Goal: Feedback & Contribution: Contribute content

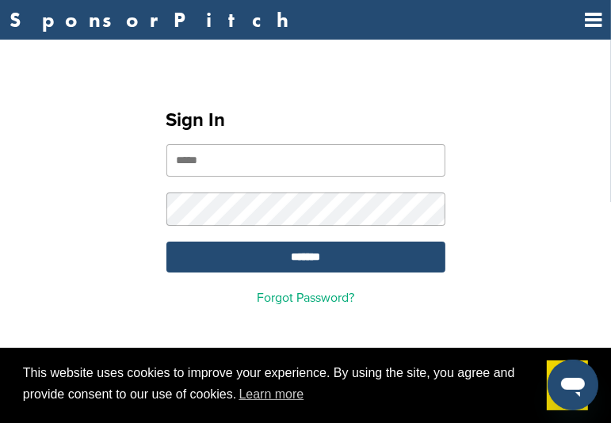
click at [212, 156] on input "email" at bounding box center [305, 160] width 279 height 32
click at [257, 147] on input "**********" at bounding box center [305, 160] width 279 height 32
click at [251, 159] on input "**********" at bounding box center [305, 160] width 279 height 32
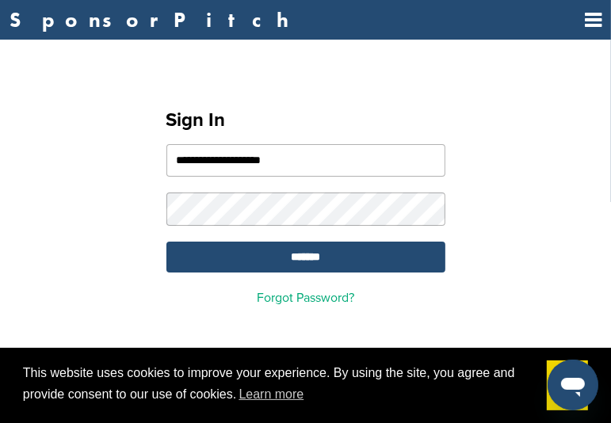
type input "**********"
click at [166, 242] on input "*******" at bounding box center [305, 257] width 279 height 31
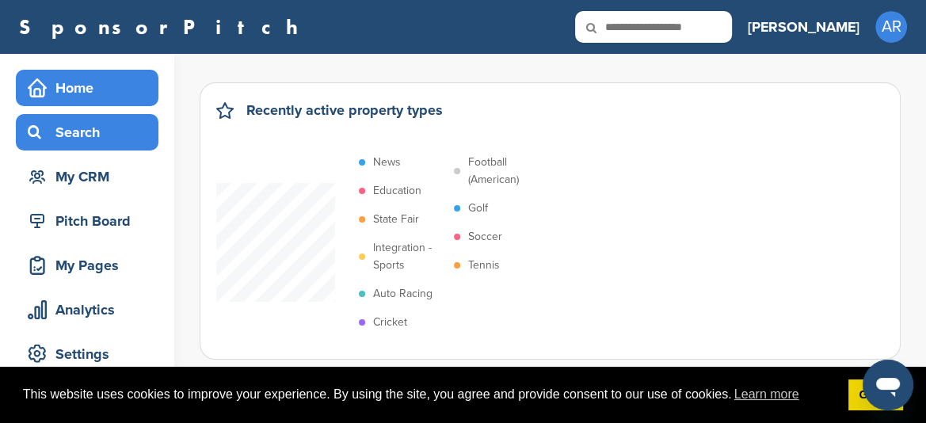
click at [86, 134] on div "Search" at bounding box center [91, 132] width 135 height 29
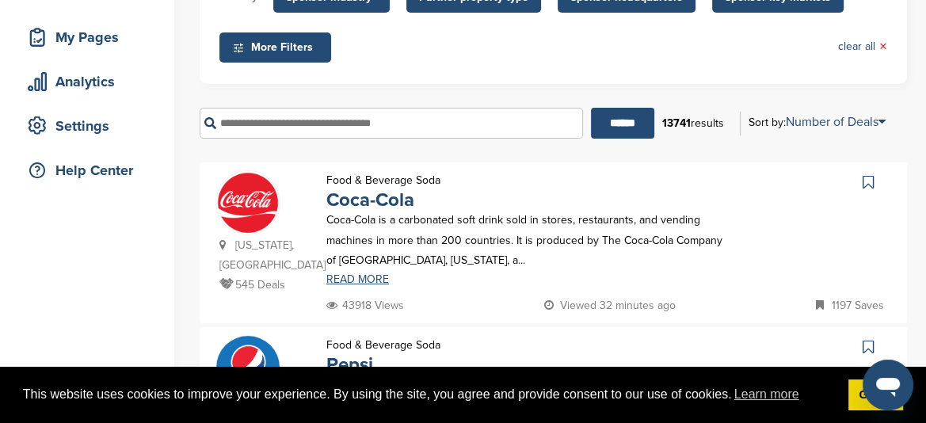
scroll to position [238, 0]
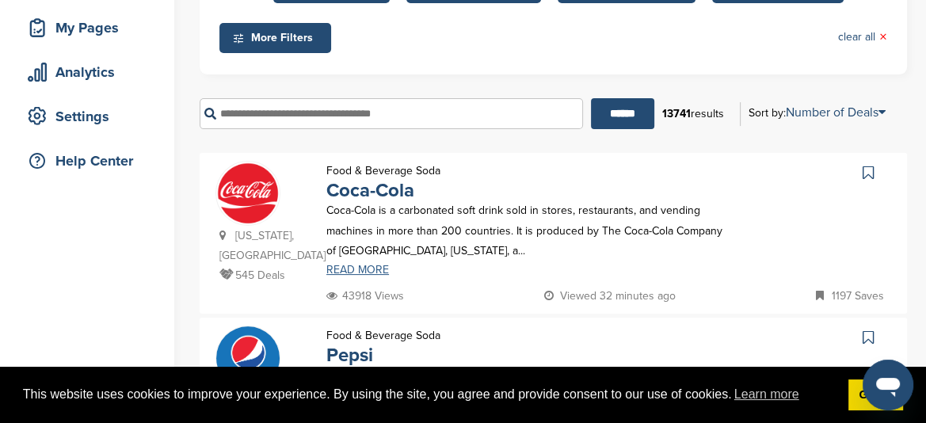
click at [334, 266] on link "READ MORE" at bounding box center [528, 270] width 404 height 11
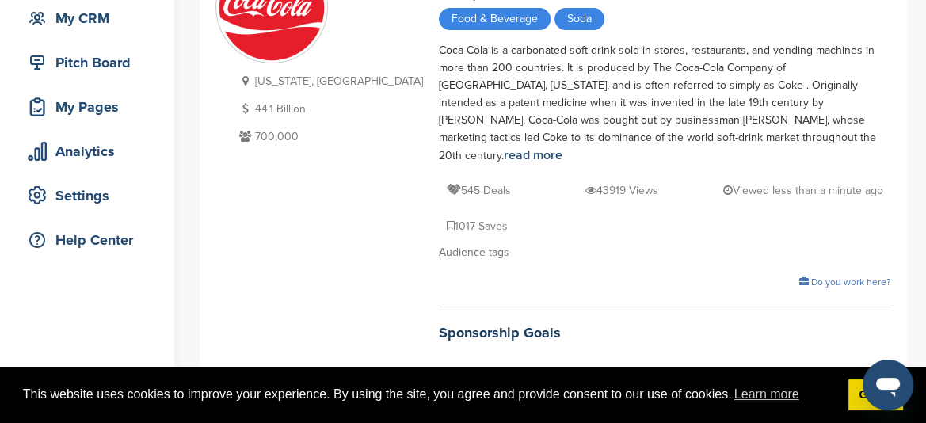
scroll to position [238, 0]
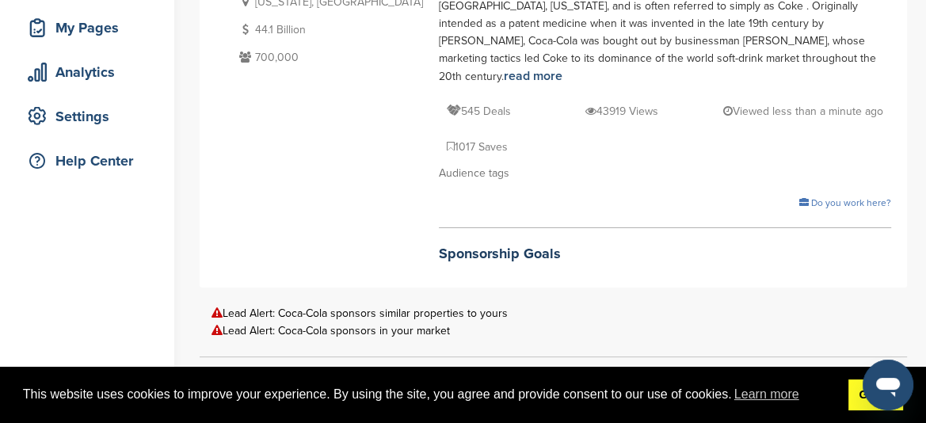
click at [862, 397] on link "Got it!" at bounding box center [875, 395] width 55 height 32
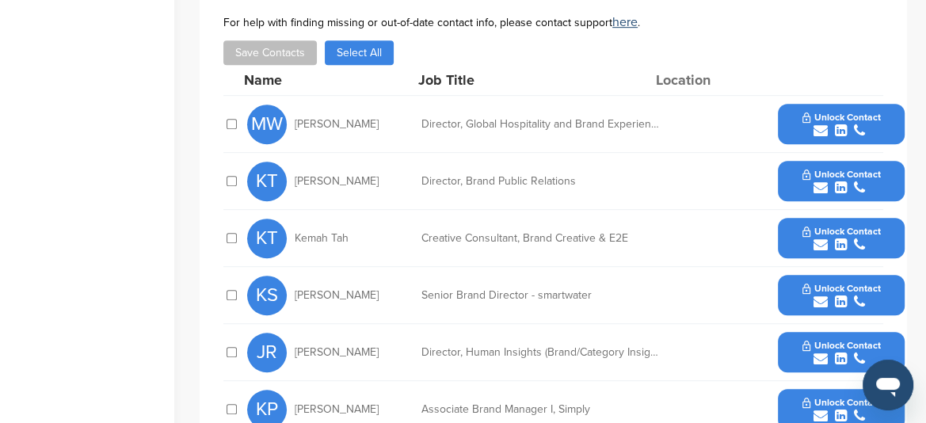
scroll to position [951, 0]
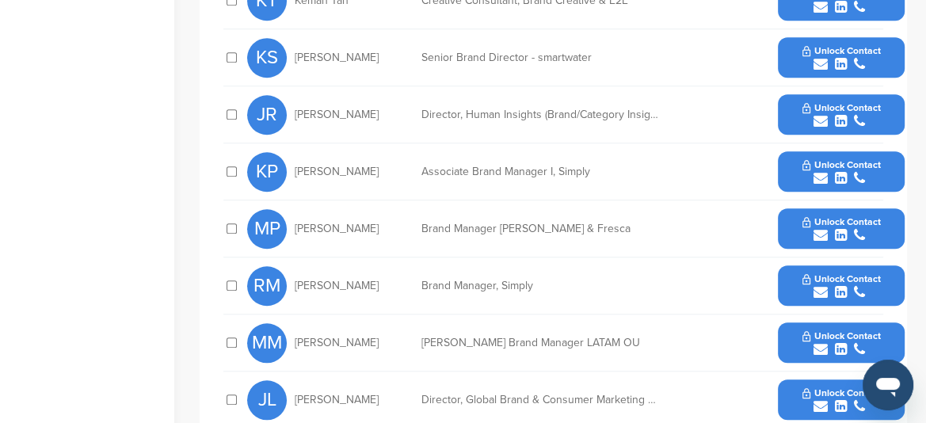
click at [802, 319] on button "Unlock Contact" at bounding box center [841, 343] width 116 height 48
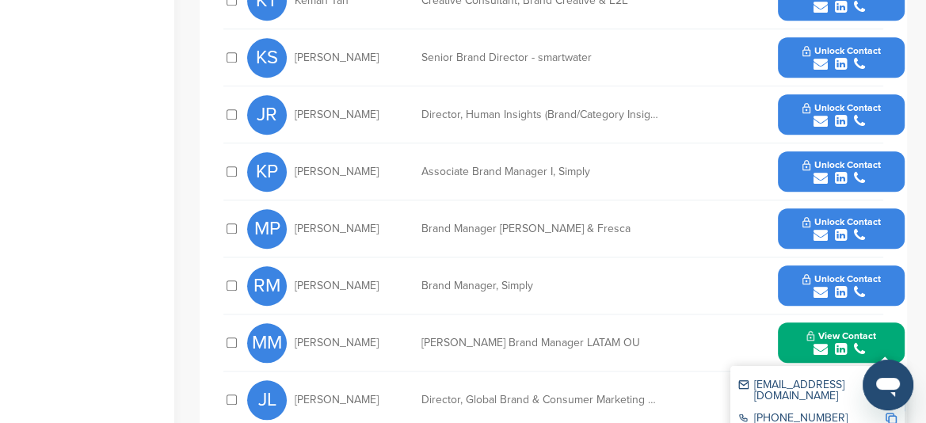
click at [890, 379] on img at bounding box center [891, 384] width 11 height 11
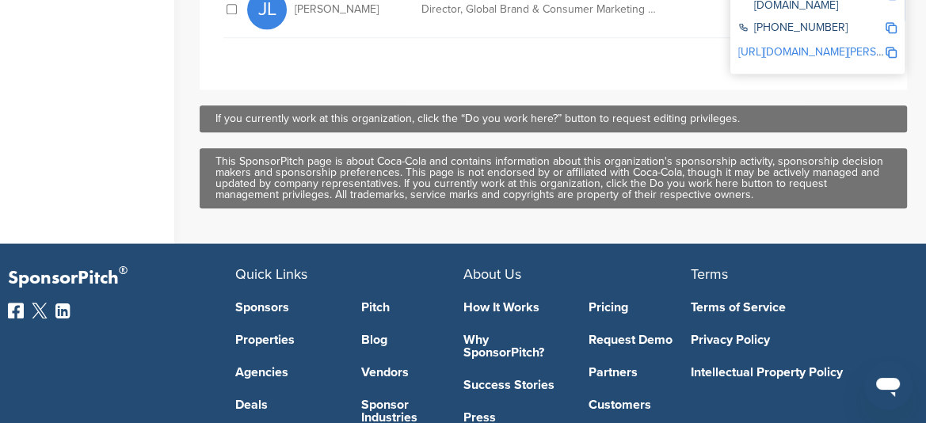
scroll to position [1426, 0]
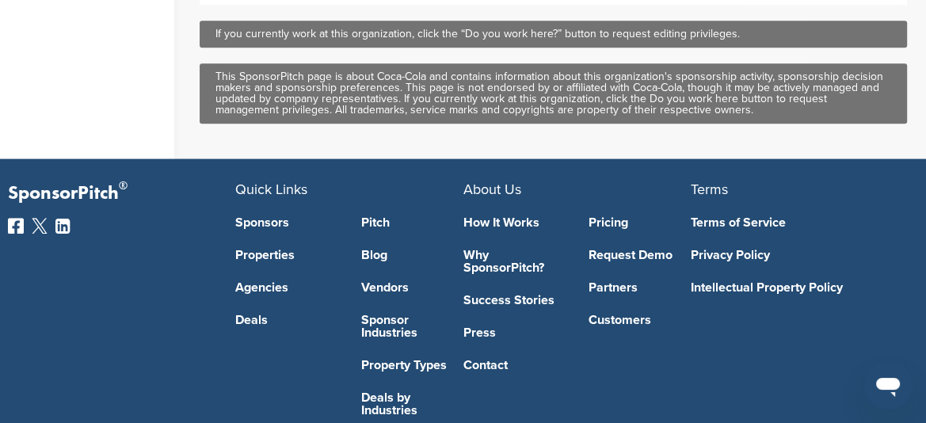
click at [505, 216] on link "How It Works" at bounding box center [514, 222] width 102 height 13
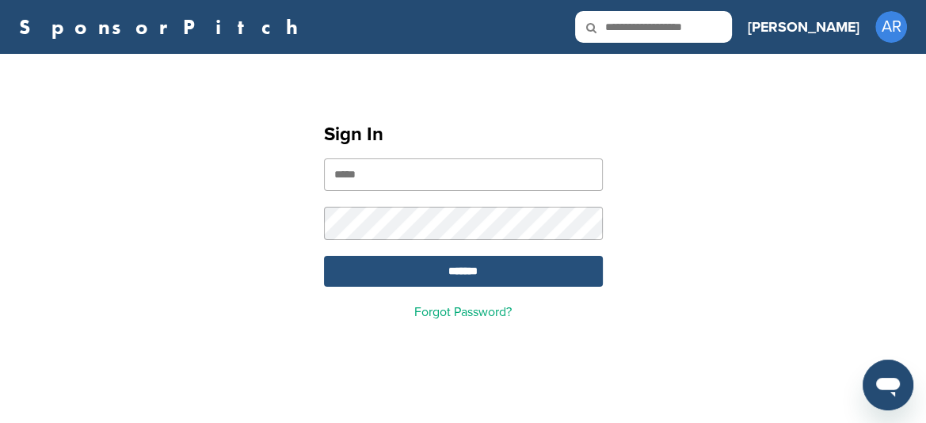
type input "**********"
click at [431, 275] on input "*******" at bounding box center [463, 271] width 279 height 31
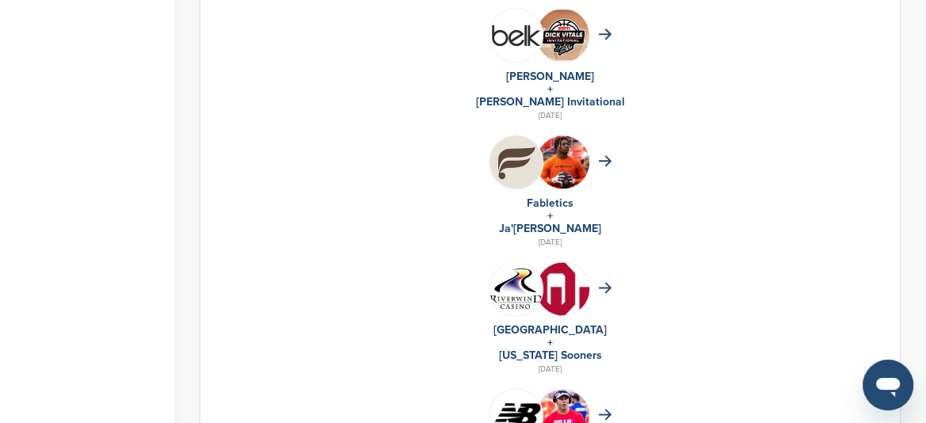
scroll to position [1268, 0]
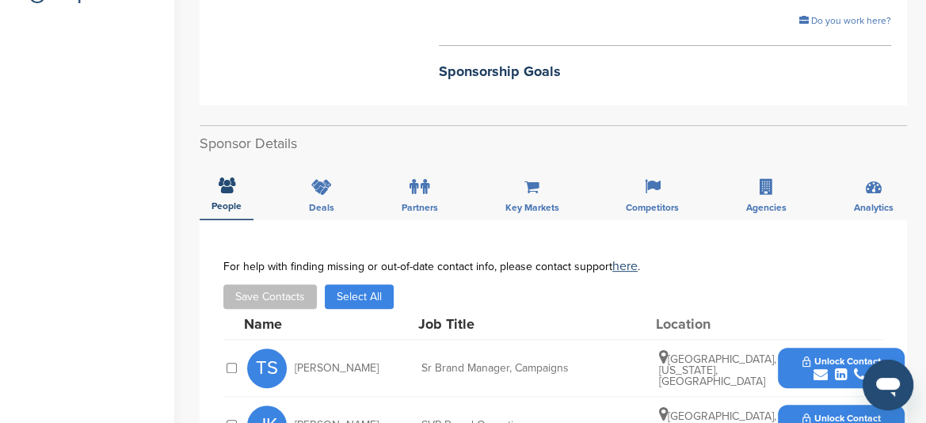
scroll to position [276, 0]
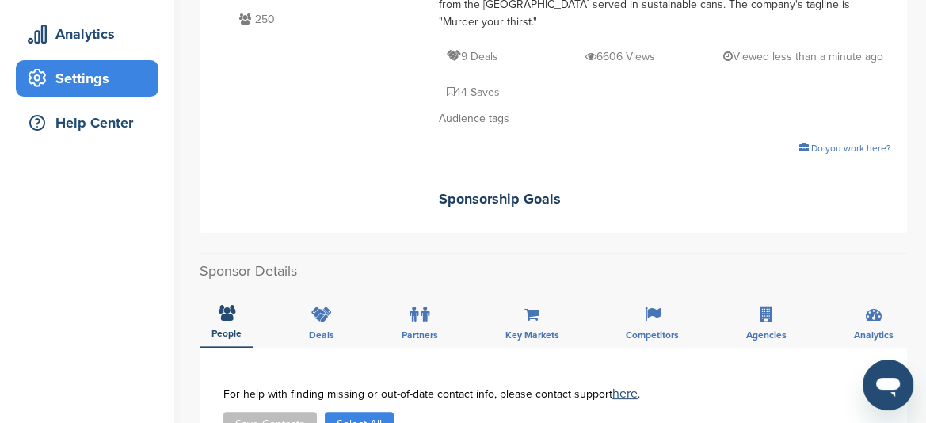
click at [82, 67] on div "Settings" at bounding box center [91, 78] width 135 height 29
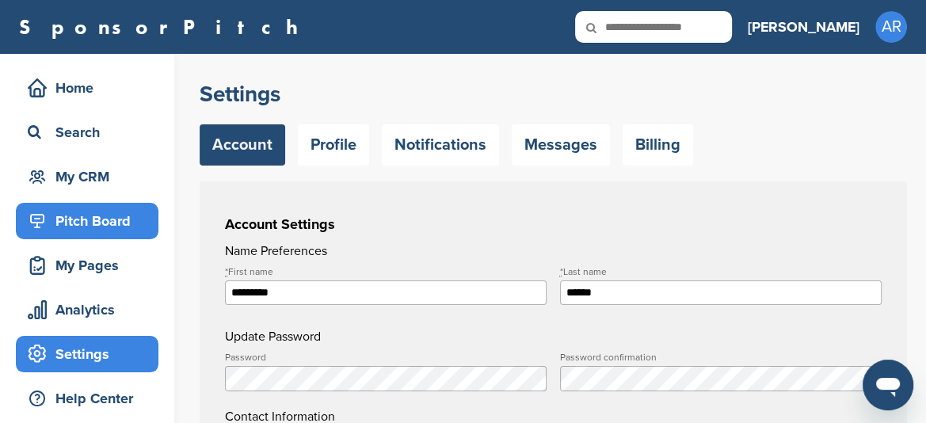
click at [90, 217] on div "Pitch Board" at bounding box center [91, 221] width 135 height 29
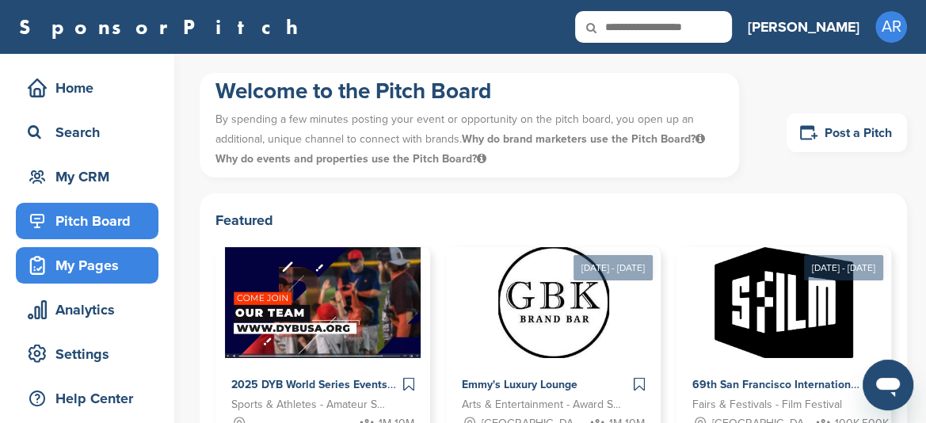
click at [132, 263] on div "My Pages" at bounding box center [91, 265] width 135 height 29
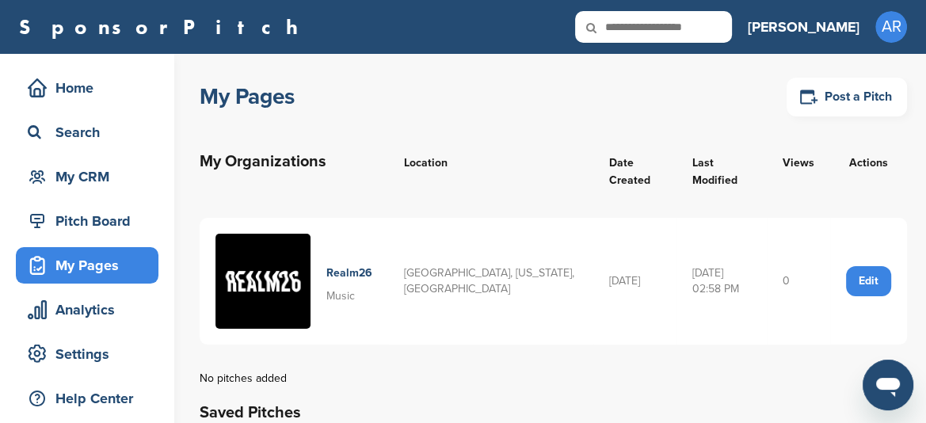
click at [465, 263] on td "[GEOGRAPHIC_DATA], [US_STATE], [GEOGRAPHIC_DATA]" at bounding box center [490, 281] width 205 height 127
click at [875, 266] on div "Edit" at bounding box center [868, 281] width 45 height 30
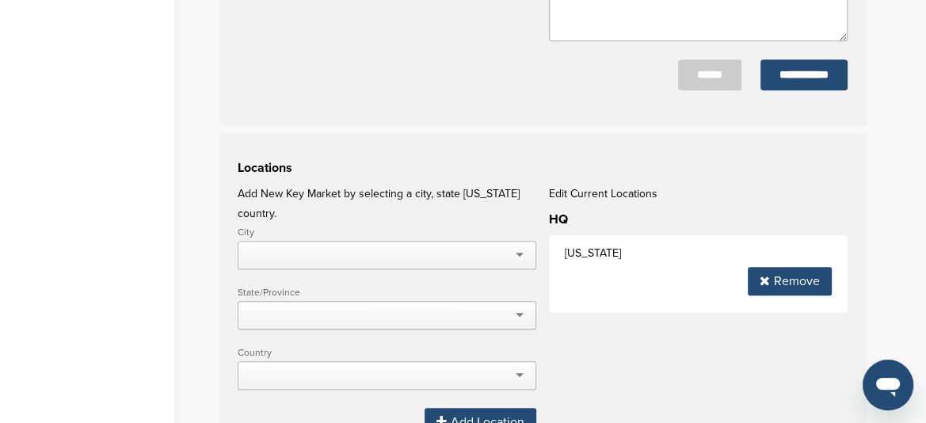
scroll to position [1268, 0]
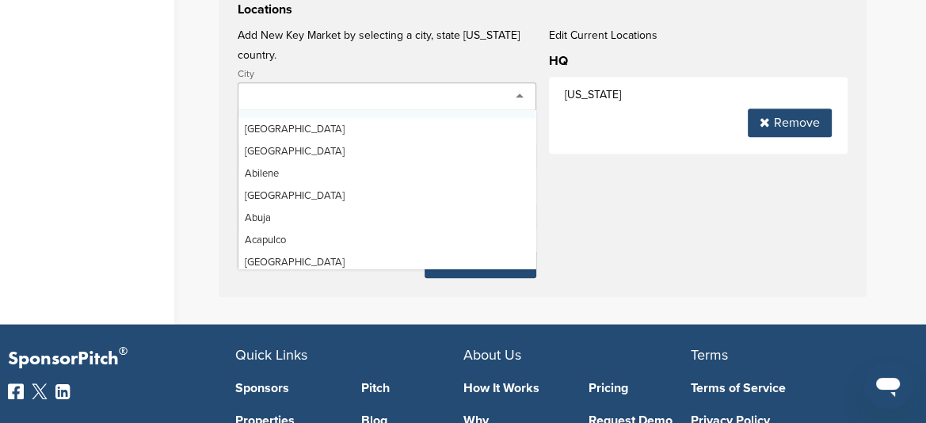
click at [315, 82] on div at bounding box center [387, 96] width 299 height 29
click at [316, 82] on div at bounding box center [387, 96] width 299 height 29
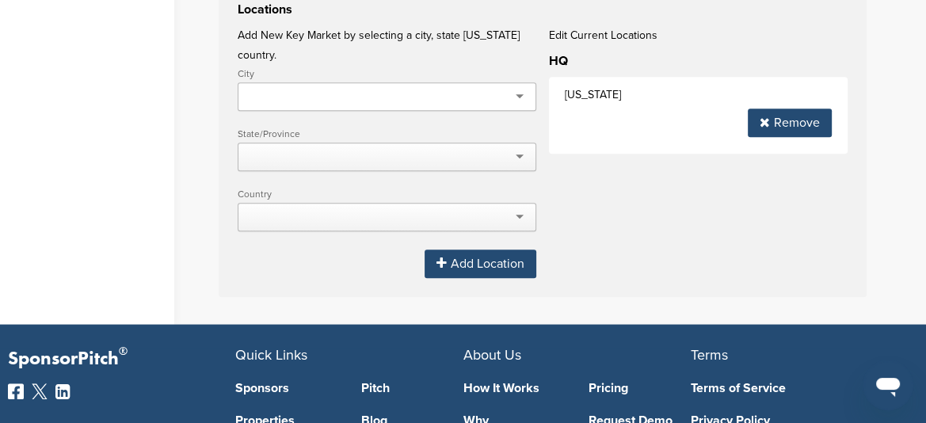
click at [276, 82] on div at bounding box center [387, 96] width 299 height 29
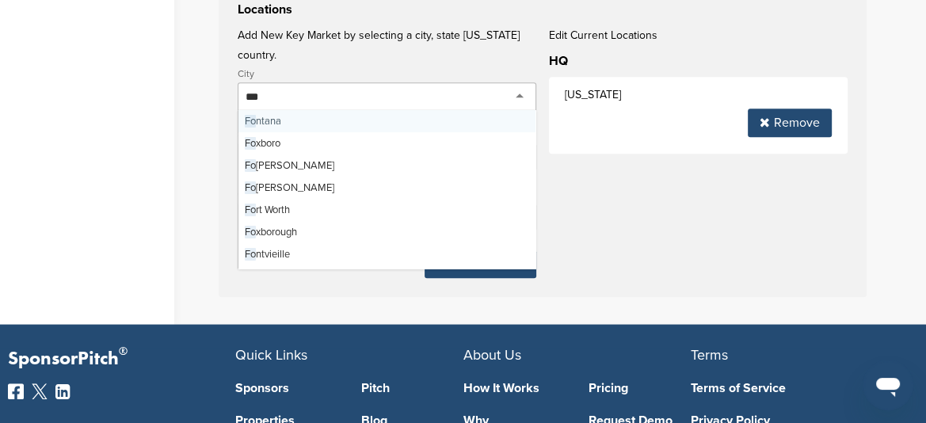
type input "****"
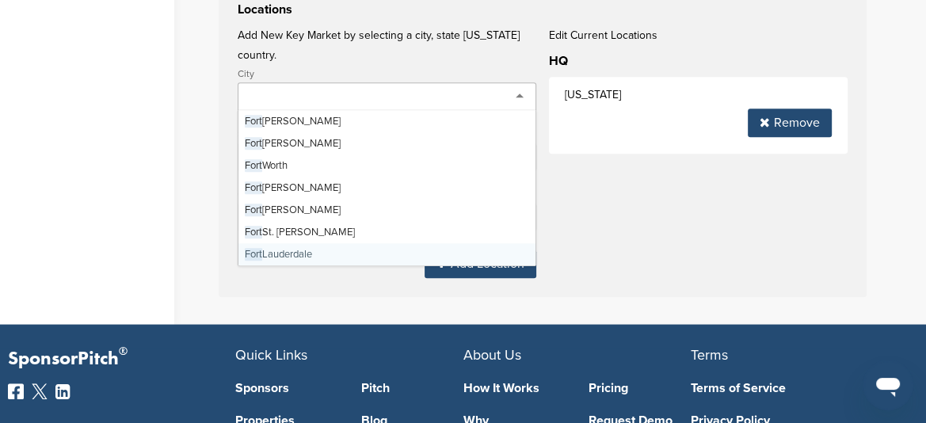
scroll to position [0, 0]
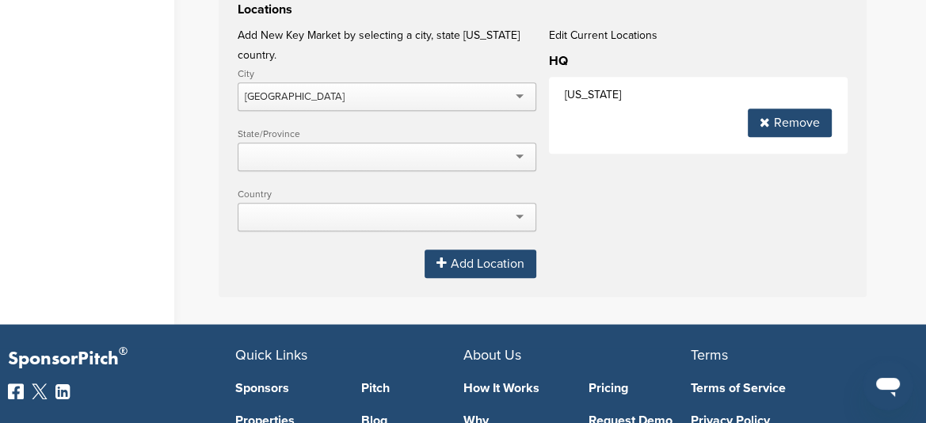
click at [350, 143] on div at bounding box center [387, 157] width 299 height 29
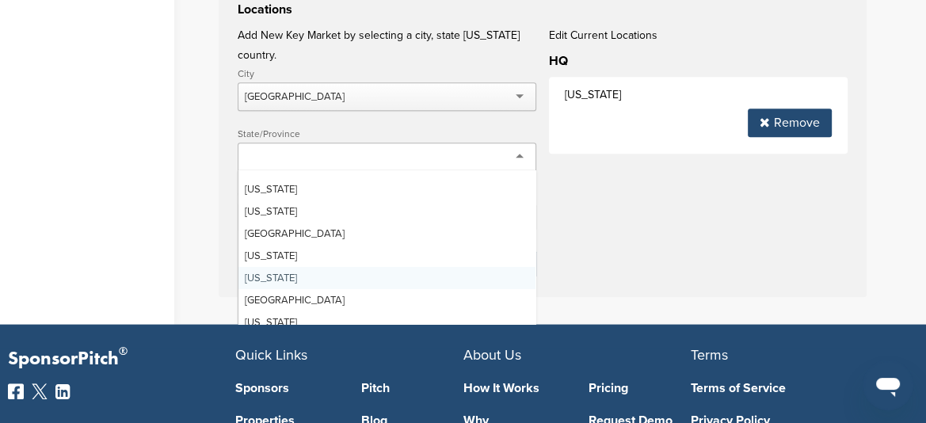
click at [707, 250] on div "Locations Add New Key Market by selecting a city, state OR country. City Fort L…" at bounding box center [543, 136] width 648 height 322
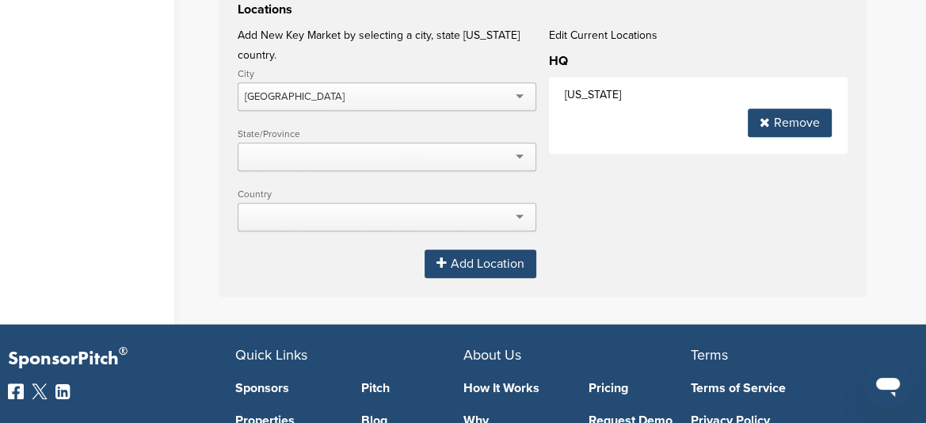
click at [593, 40] on p "Edit Current Locations" at bounding box center [698, 35] width 299 height 20
drag, startPoint x: 560, startPoint y: 36, endPoint x: 581, endPoint y: 42, distance: 22.3
click at [559, 36] on p "Edit Current Locations" at bounding box center [698, 35] width 299 height 20
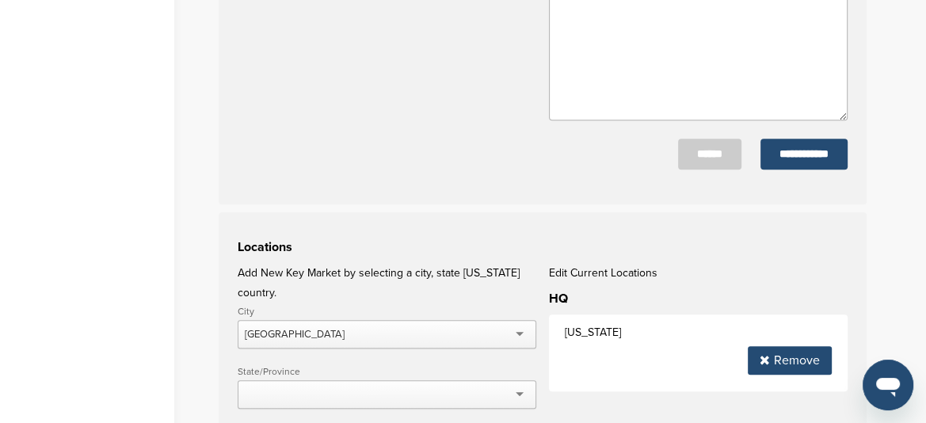
scroll to position [1188, 0]
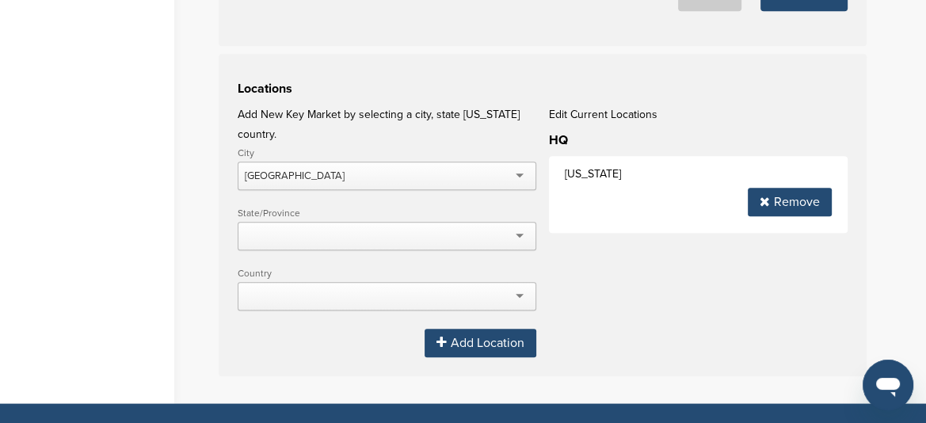
click at [586, 159] on div "Florida Remove" at bounding box center [698, 194] width 299 height 77
click at [576, 172] on p "Florida" at bounding box center [698, 174] width 267 height 20
click at [522, 109] on p "Add New Key Market by selecting a city, state [US_STATE] country." at bounding box center [387, 125] width 299 height 40
click at [558, 108] on p "Edit Current Locations" at bounding box center [698, 115] width 299 height 20
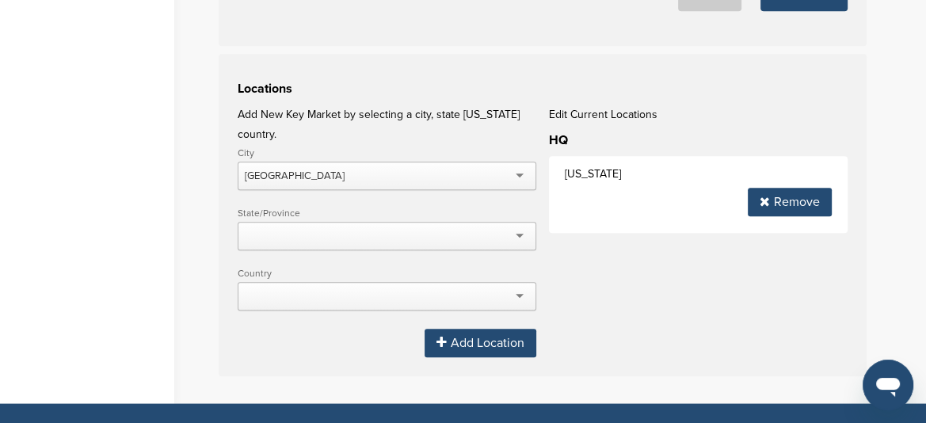
click at [555, 117] on p "Edit Current Locations" at bounding box center [698, 115] width 299 height 20
drag, startPoint x: 555, startPoint y: 117, endPoint x: 546, endPoint y: 124, distance: 11.9
click at [555, 118] on p "Edit Current Locations" at bounding box center [698, 115] width 299 height 20
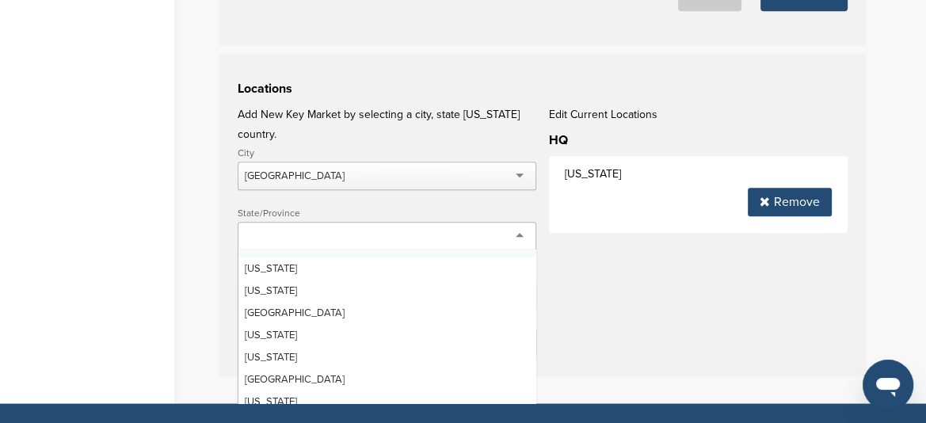
click at [322, 222] on div at bounding box center [387, 236] width 299 height 29
type input "*"
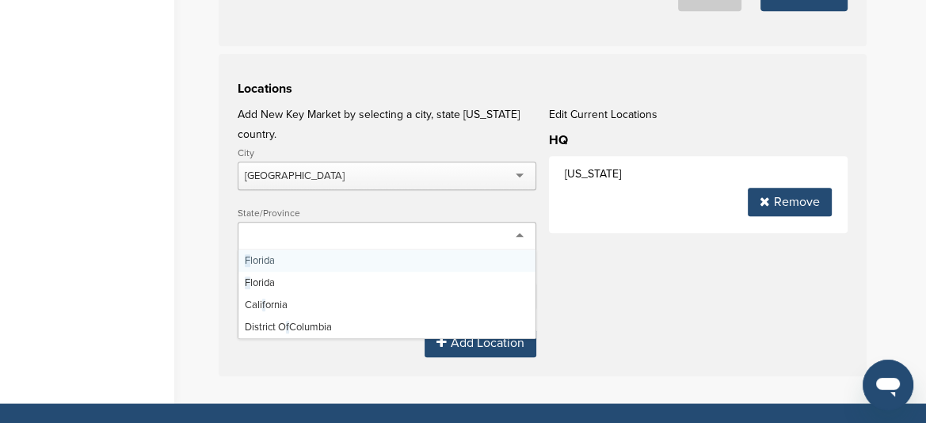
scroll to position [0, 0]
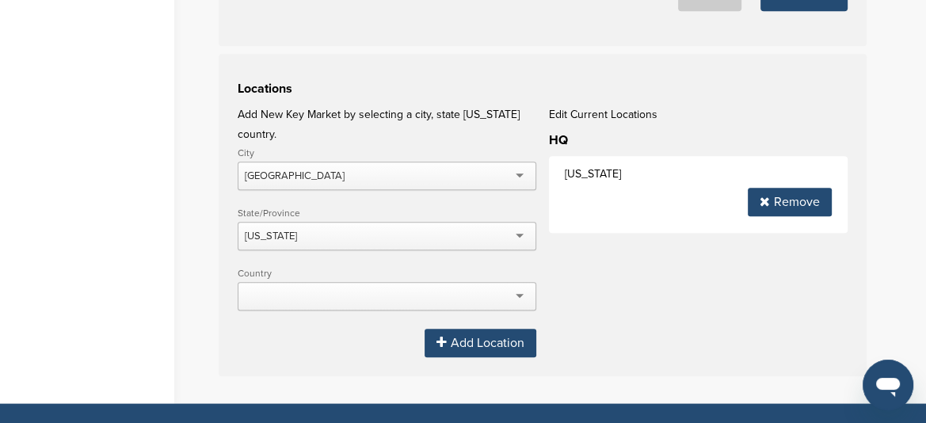
click at [474, 329] on div "Add Location" at bounding box center [481, 343] width 112 height 29
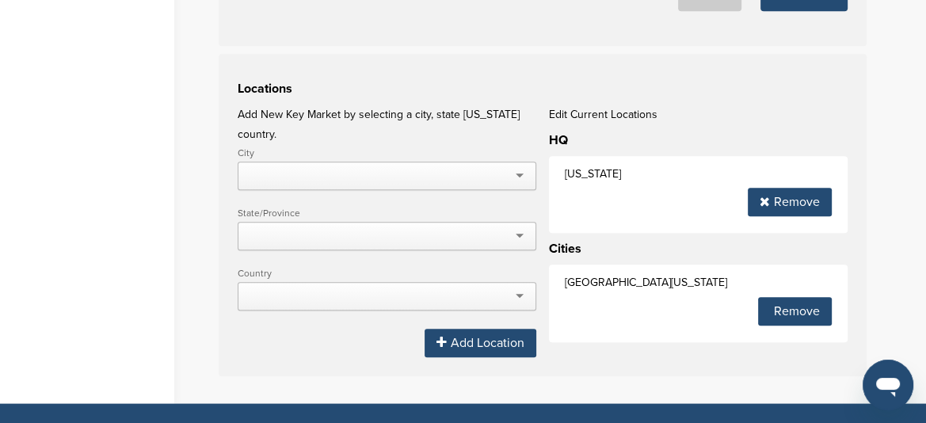
click at [781, 207] on div "Remove" at bounding box center [790, 202] width 84 height 29
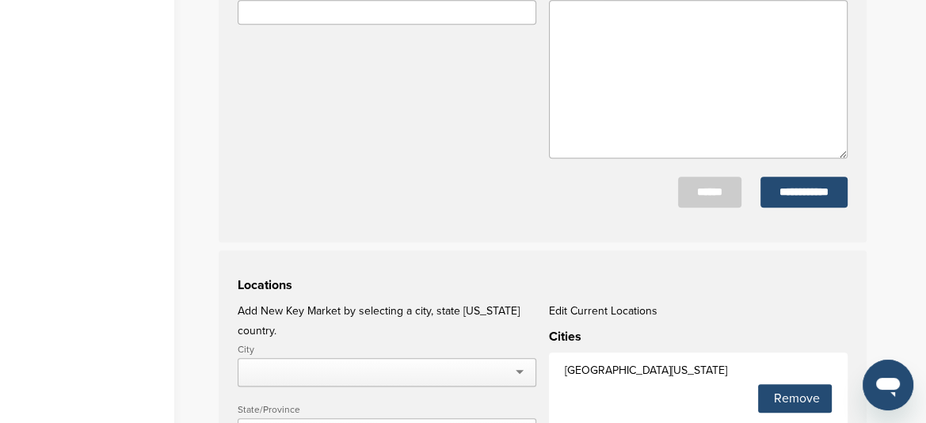
scroll to position [1030, 0]
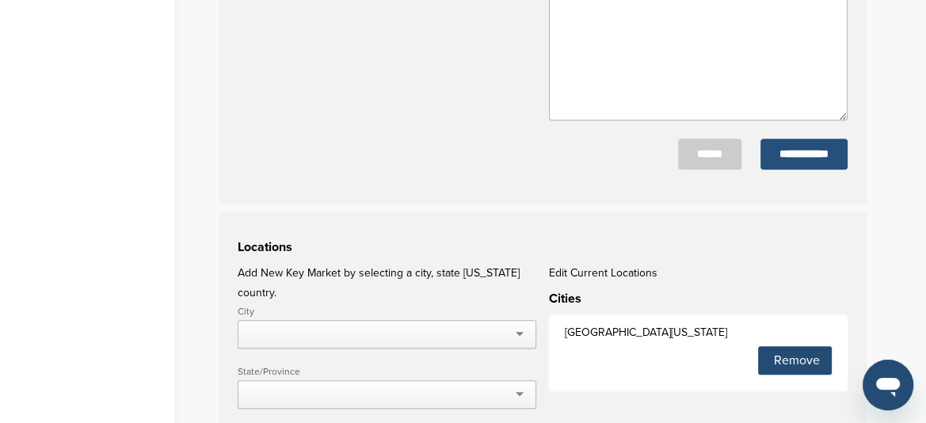
click at [827, 162] on input "**********" at bounding box center [804, 154] width 87 height 31
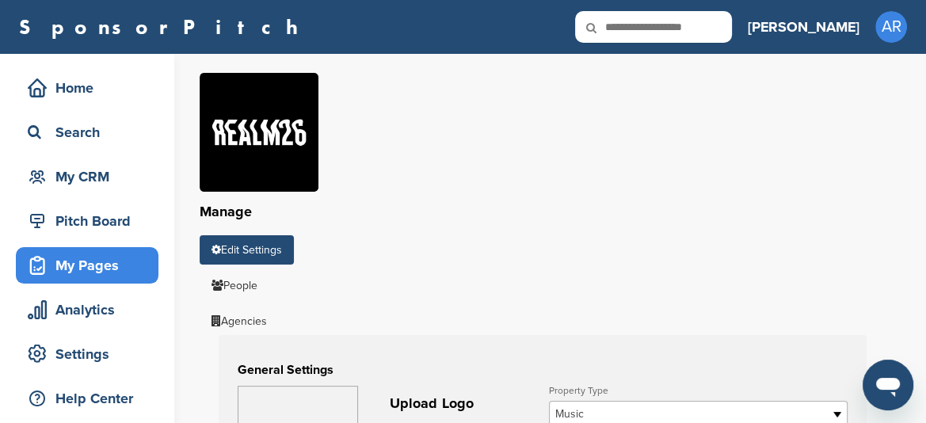
click at [102, 270] on div "My Pages" at bounding box center [91, 265] width 135 height 29
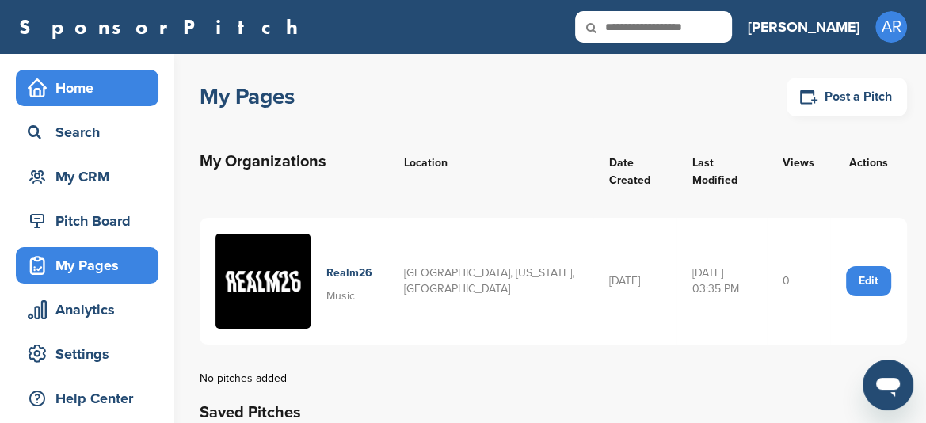
click at [55, 93] on div "Home" at bounding box center [91, 88] width 135 height 29
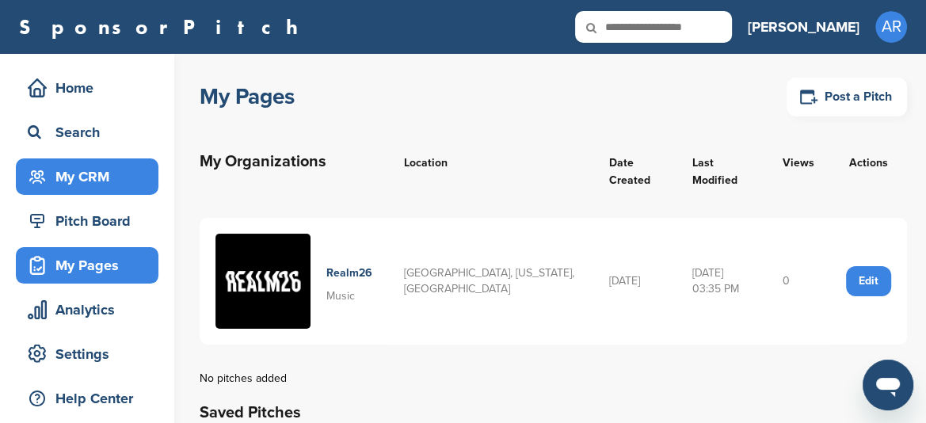
click at [92, 175] on div "My CRM" at bounding box center [91, 176] width 135 height 29
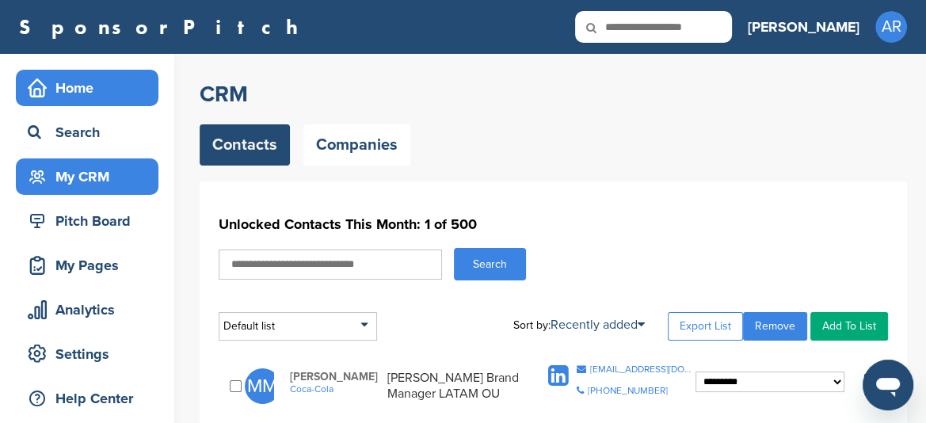
click at [84, 72] on div "Home" at bounding box center [87, 88] width 143 height 36
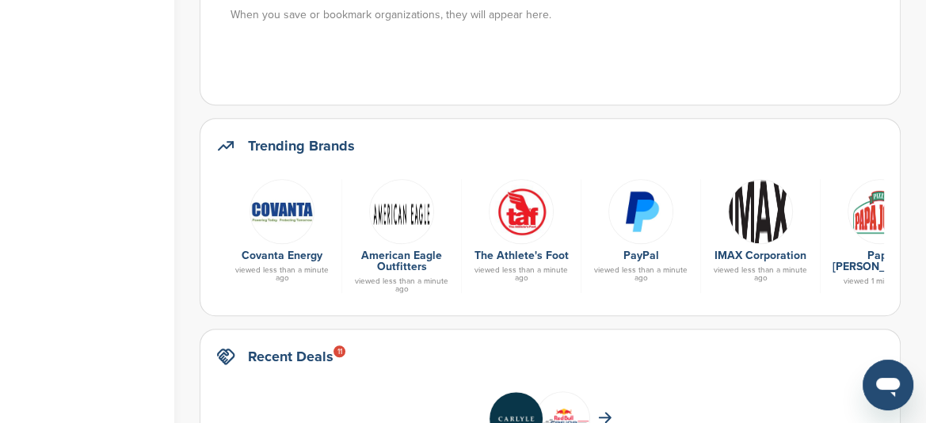
scroll to position [713, 0]
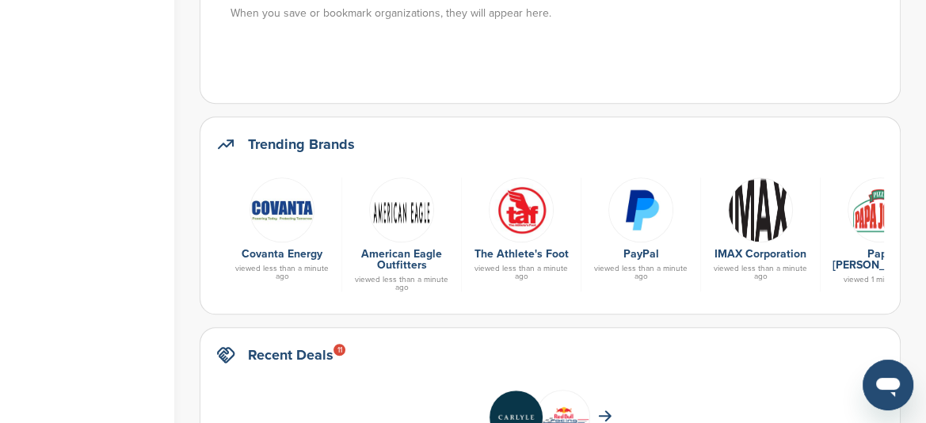
click at [288, 177] on div "Covanta Energy viewed less than a minute ago" at bounding box center [283, 234] width 120 height 114
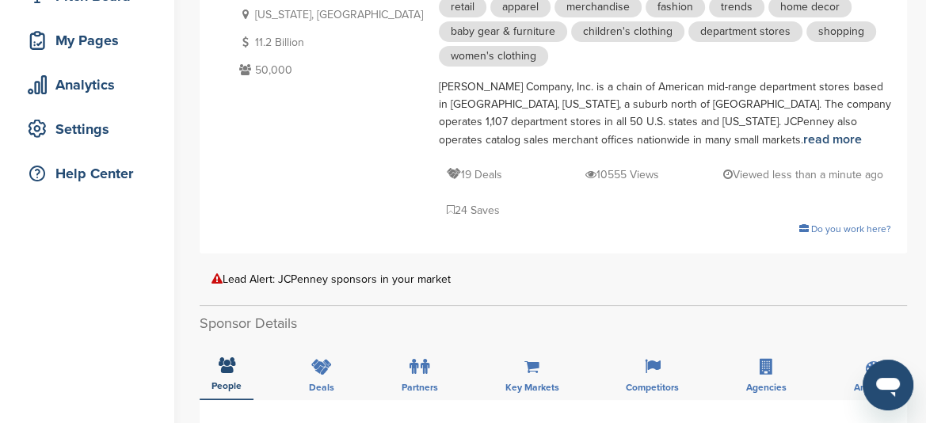
scroll to position [238, 0]
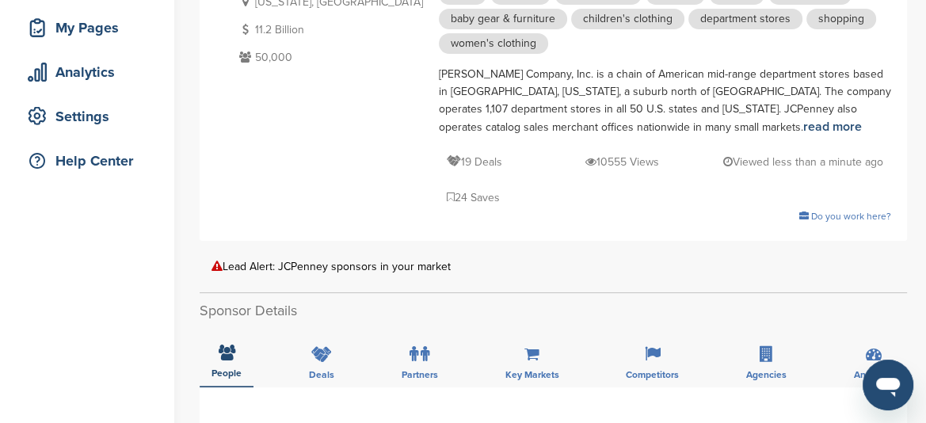
click at [455, 192] on icon at bounding box center [451, 197] width 8 height 11
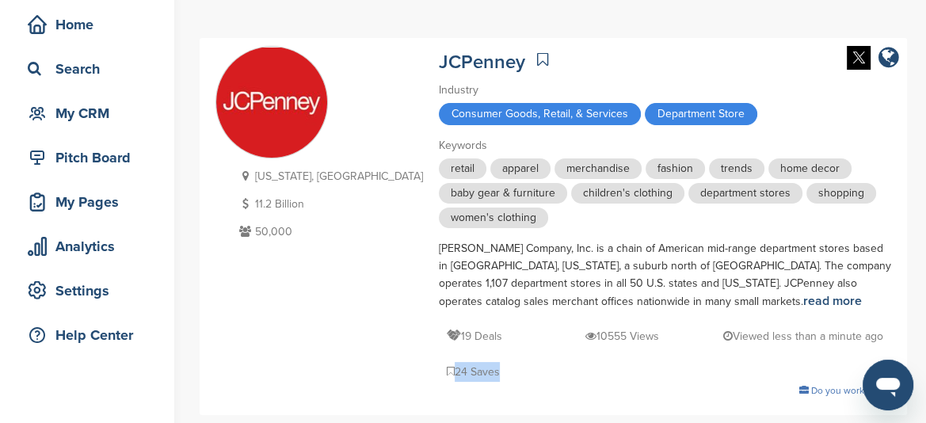
scroll to position [0, 0]
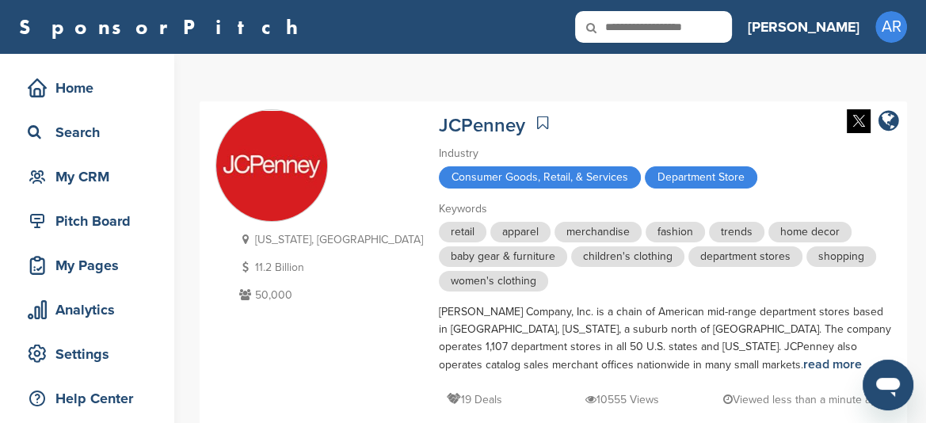
click at [537, 118] on icon at bounding box center [542, 123] width 11 height 16
click at [537, 120] on icon at bounding box center [542, 123] width 11 height 16
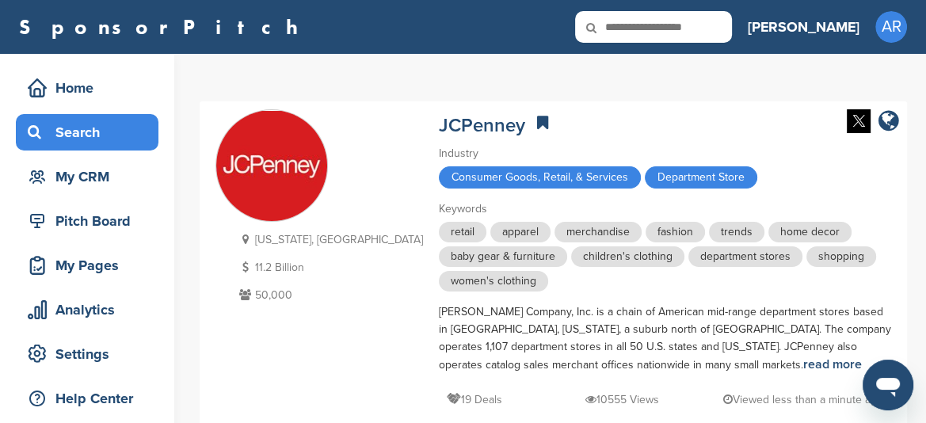
click at [98, 125] on div "Search" at bounding box center [91, 132] width 135 height 29
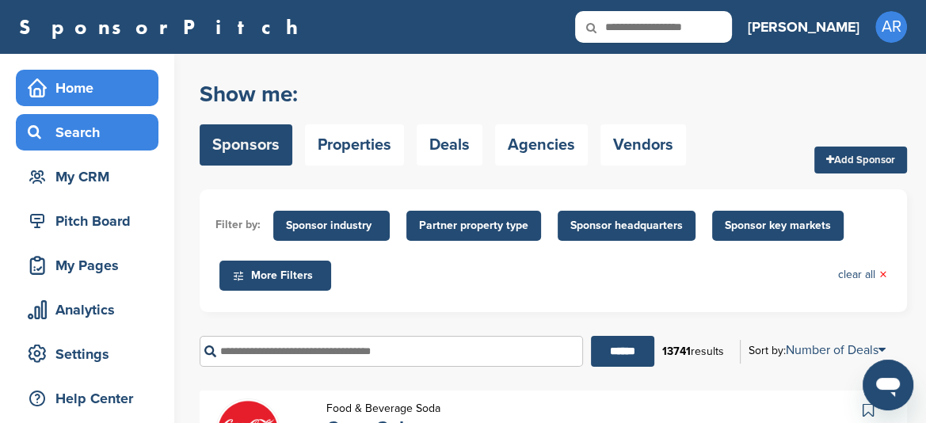
click at [93, 90] on div "Home" at bounding box center [91, 88] width 135 height 29
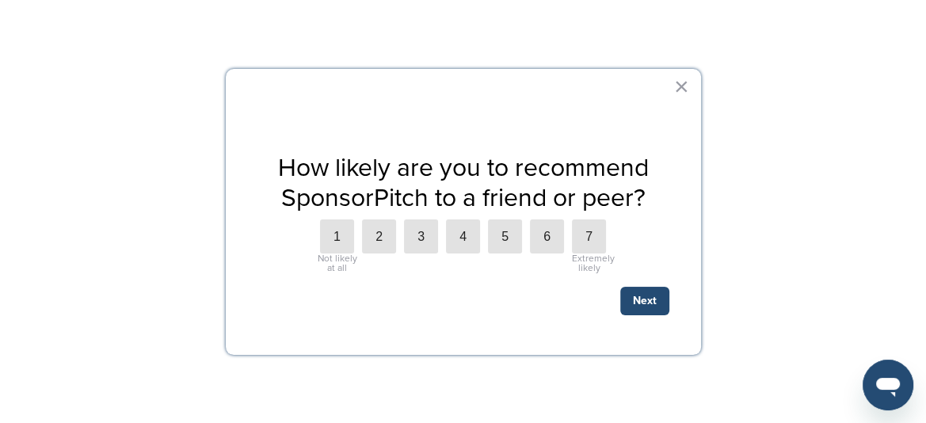
scroll to position [555, 0]
click at [681, 82] on button "×" at bounding box center [681, 86] width 15 height 25
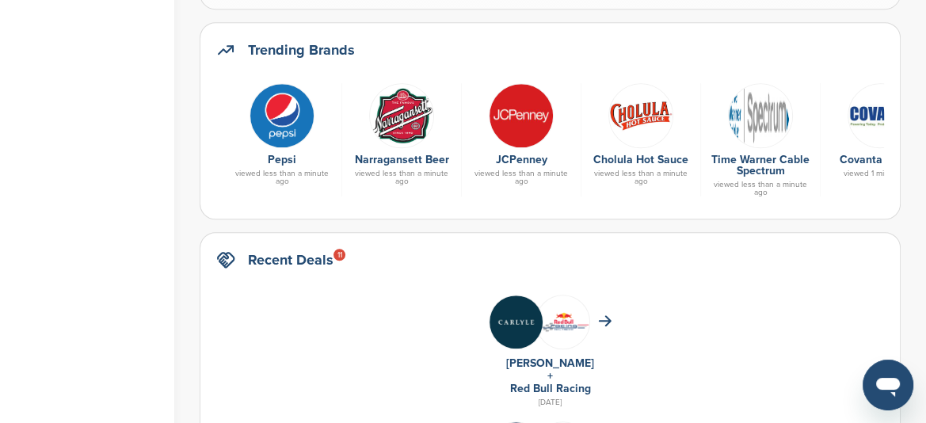
scroll to position [951, 0]
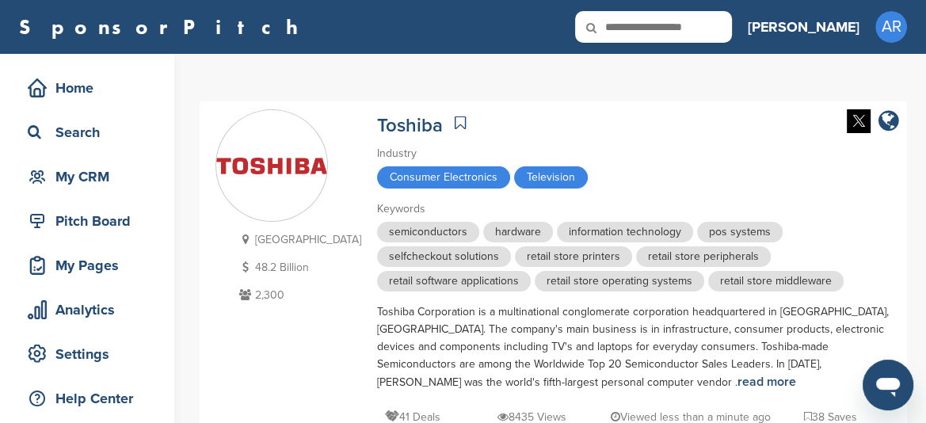
click at [455, 118] on icon at bounding box center [460, 123] width 11 height 16
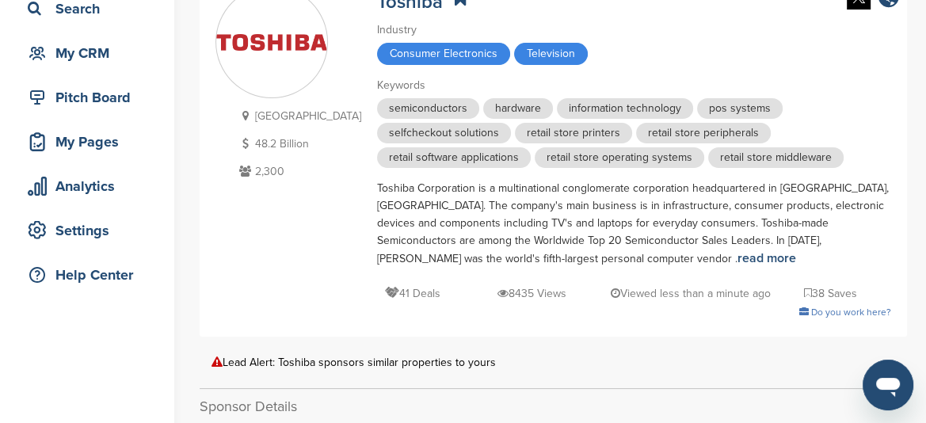
scroll to position [238, 0]
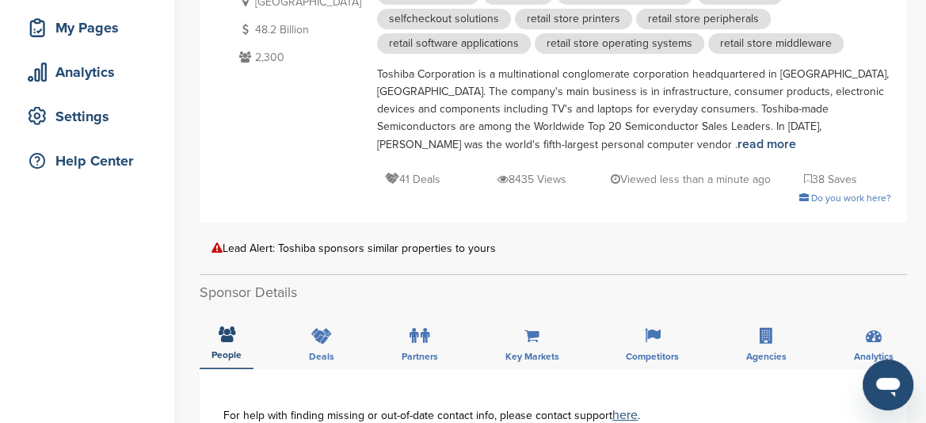
click at [428, 246] on div "Lead Alert: Toshiba sponsors similar properties to yours" at bounding box center [554, 248] width 684 height 12
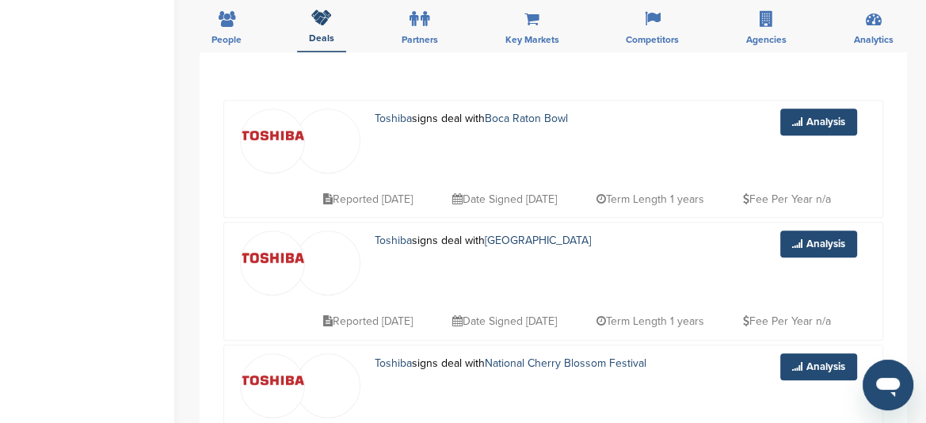
scroll to position [0, 0]
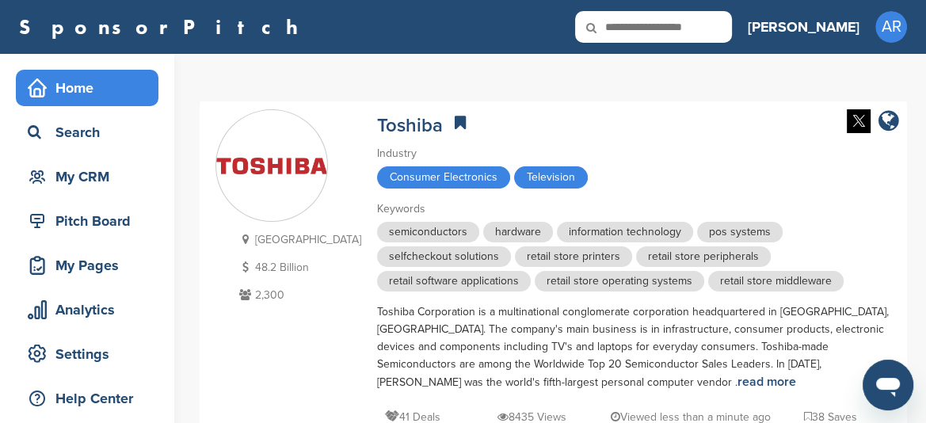
click at [105, 95] on div "Home" at bounding box center [91, 88] width 135 height 29
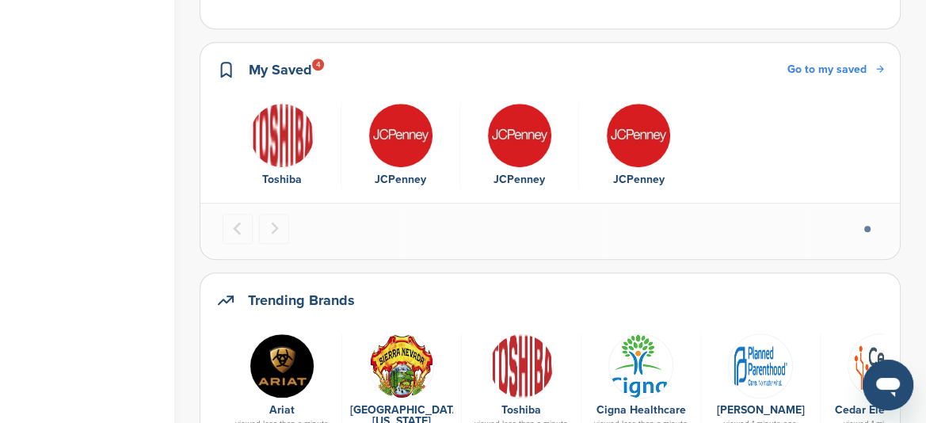
scroll to position [792, 0]
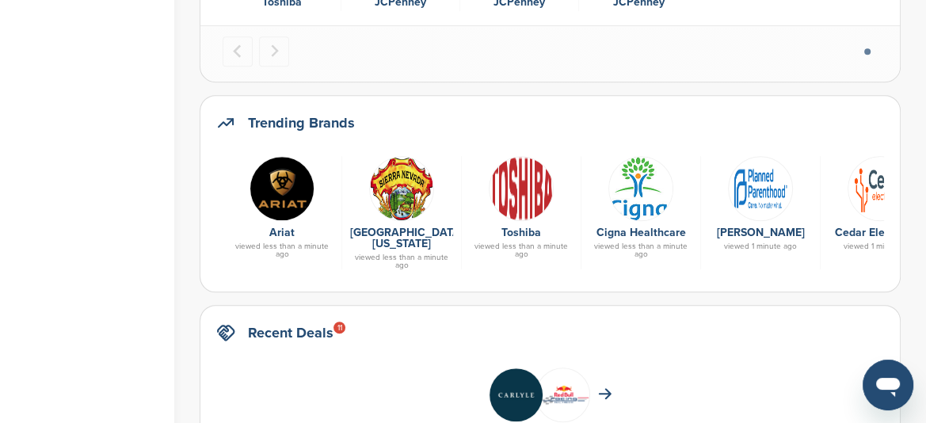
drag, startPoint x: 272, startPoint y: 186, endPoint x: 234, endPoint y: 189, distance: 38.2
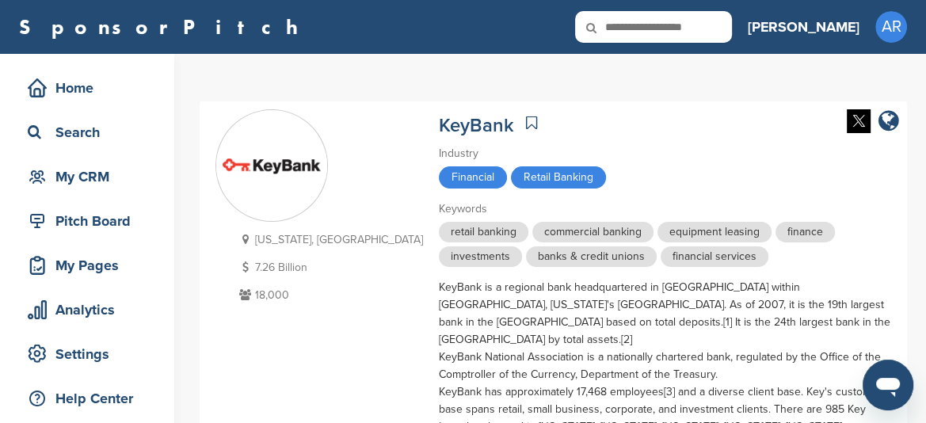
click at [526, 121] on icon at bounding box center [531, 123] width 11 height 16
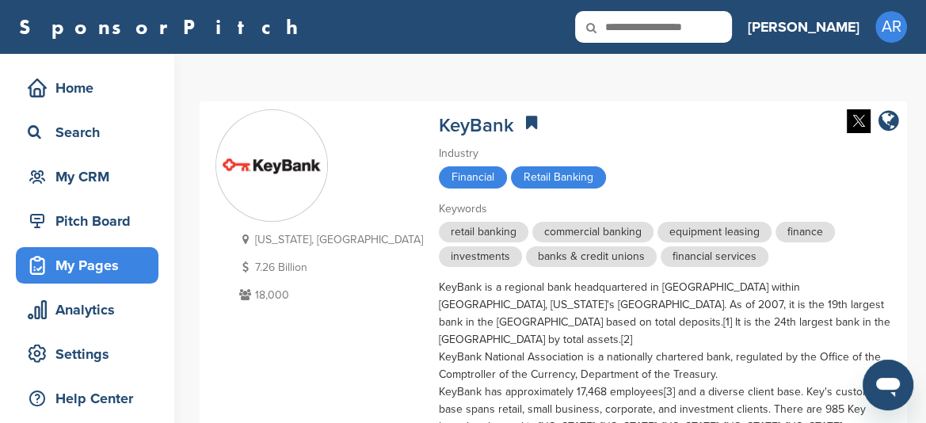
click at [96, 274] on div "My Pages" at bounding box center [91, 265] width 135 height 29
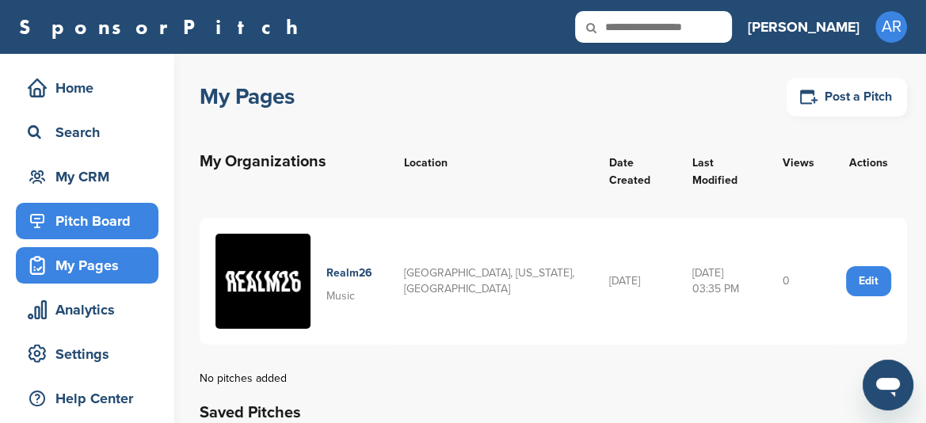
click at [100, 219] on div "Pitch Board" at bounding box center [91, 221] width 135 height 29
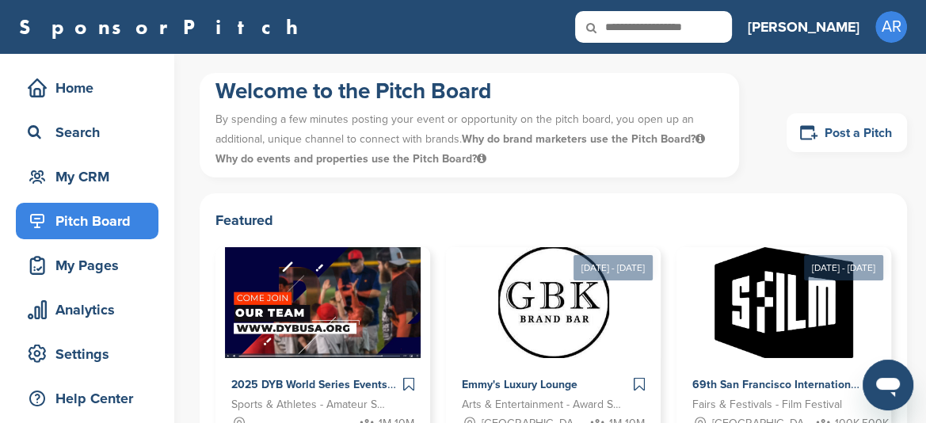
click at [810, 124] on icon at bounding box center [808, 133] width 19 height 20
click at [860, 127] on link "Post a Pitch" at bounding box center [847, 132] width 120 height 39
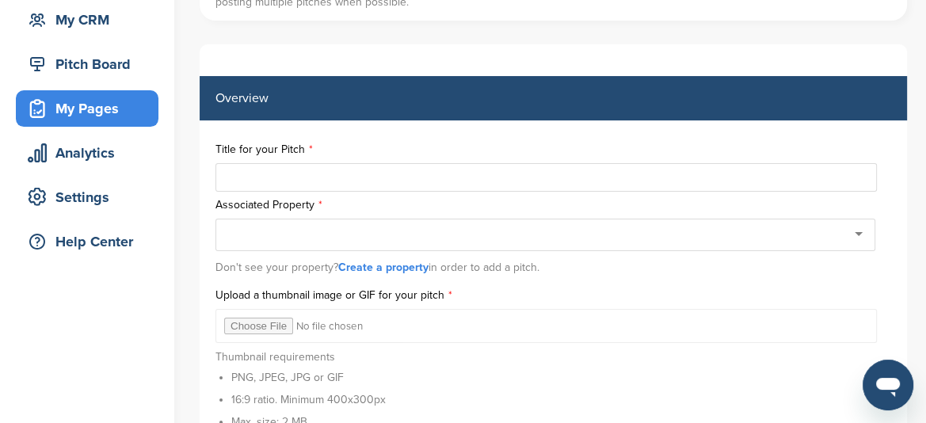
scroll to position [158, 0]
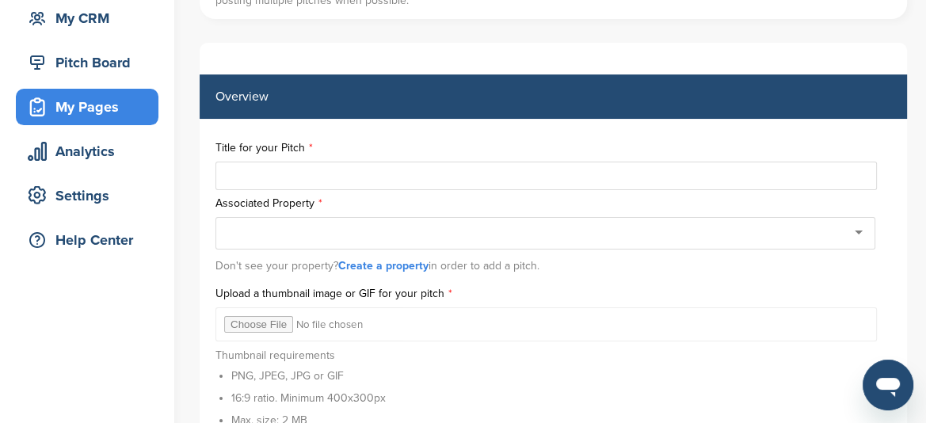
click at [246, 177] on input "text" at bounding box center [545, 176] width 661 height 29
paste input "**********"
type input "**********"
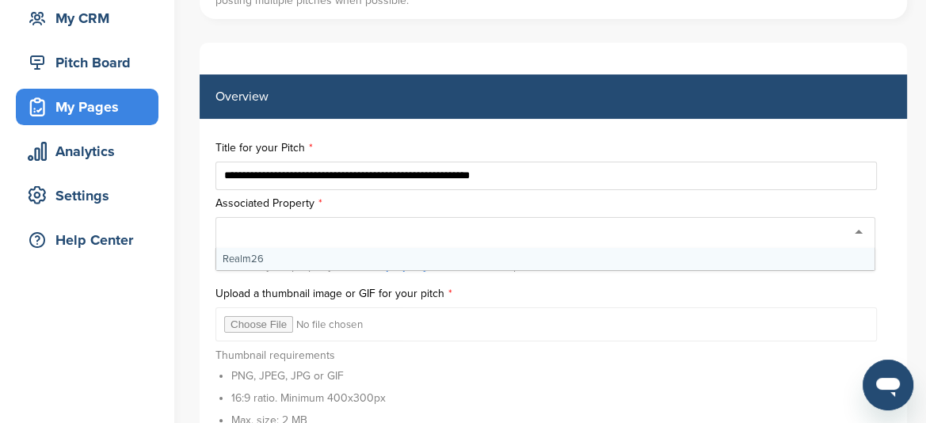
click at [265, 233] on div at bounding box center [545, 233] width 660 height 32
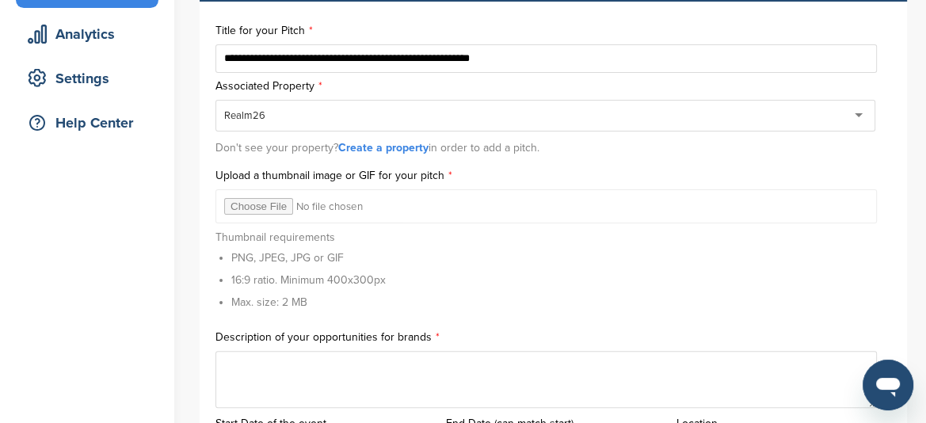
scroll to position [317, 0]
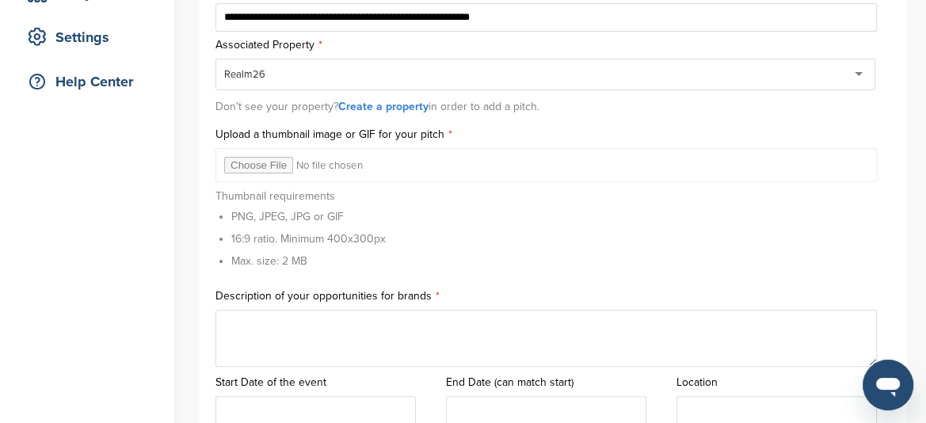
click at [274, 166] on input "file" at bounding box center [545, 165] width 661 height 34
click at [341, 233] on li "16:9 ratio. Minimum 400x300px" at bounding box center [308, 239] width 154 height 17
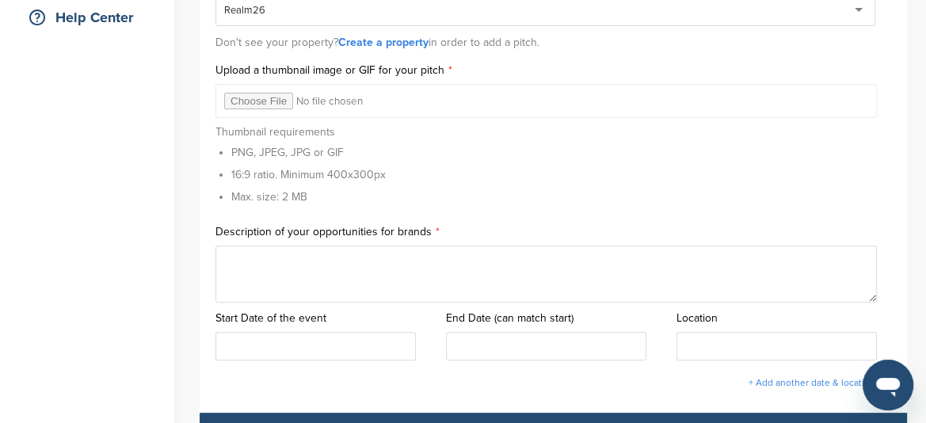
scroll to position [475, 0]
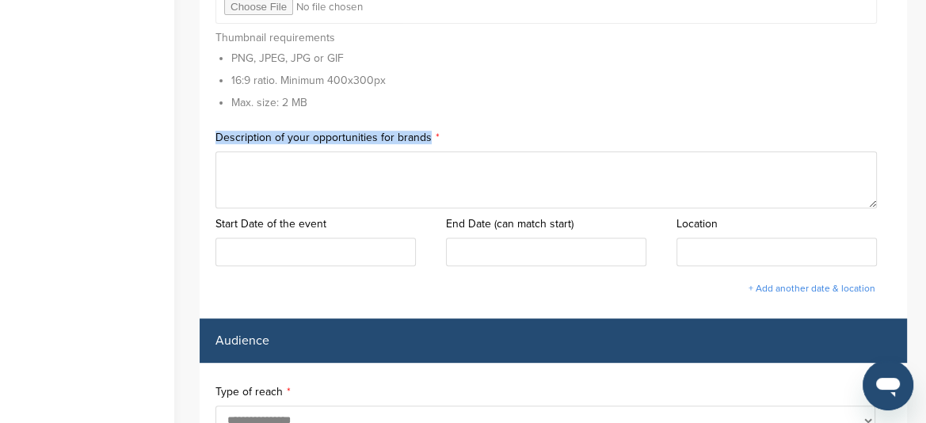
drag, startPoint x: 215, startPoint y: 132, endPoint x: 459, endPoint y: 138, distance: 244.1
click at [459, 138] on label "Description of your opportunities for brands" at bounding box center [553, 137] width 676 height 11
copy label "Description of your opportunities for brands"
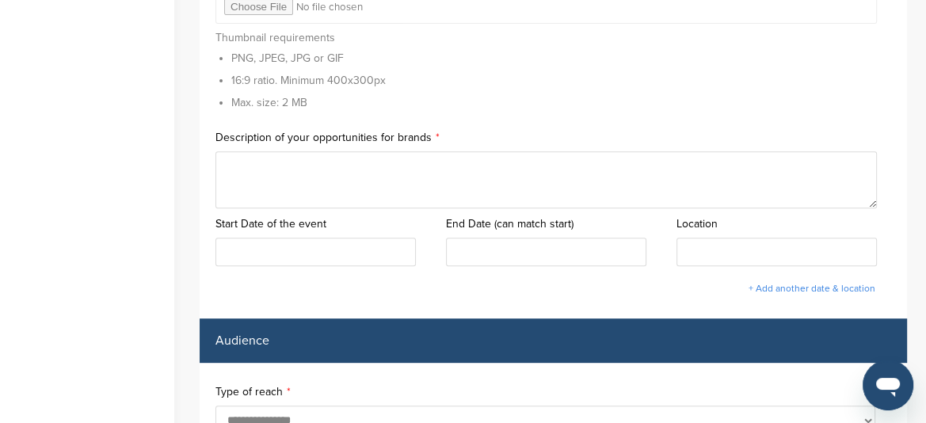
click at [275, 170] on textarea at bounding box center [545, 179] width 661 height 57
paste textarea "**********"
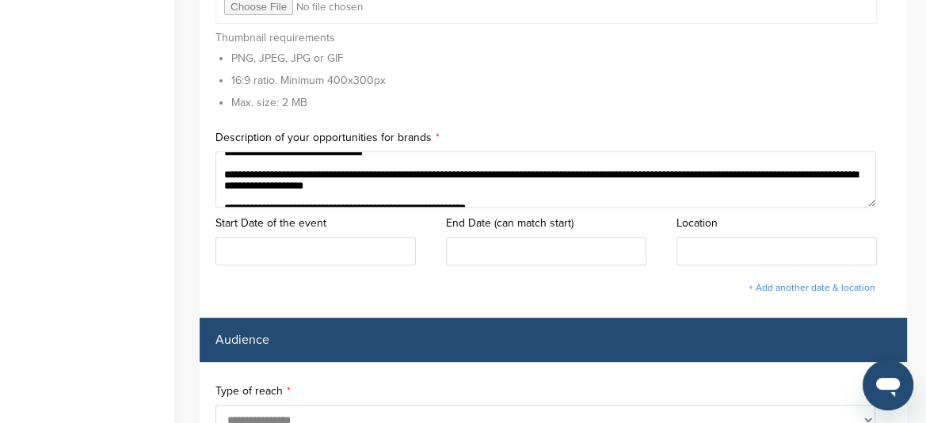
scroll to position [0, 0]
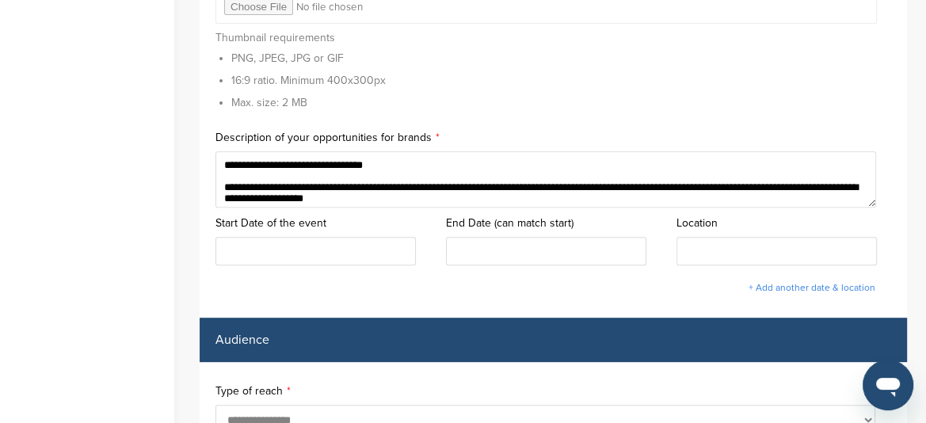
click at [225, 190] on textarea "**********" at bounding box center [545, 179] width 661 height 57
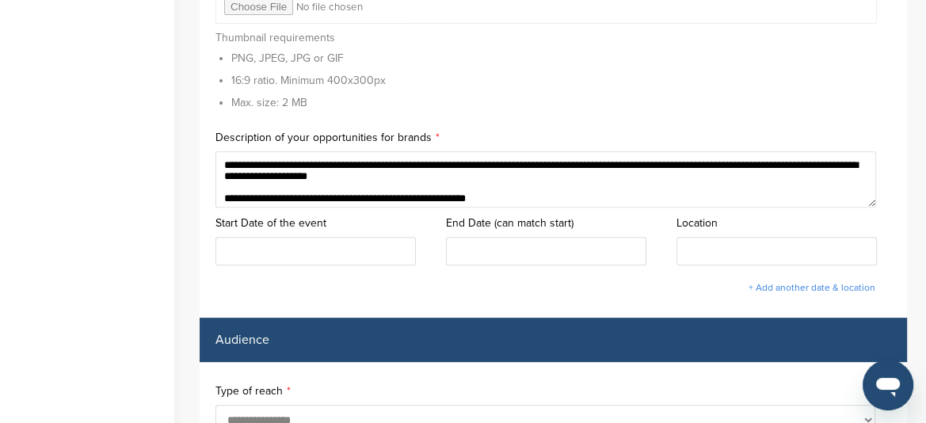
type textarea "**********"
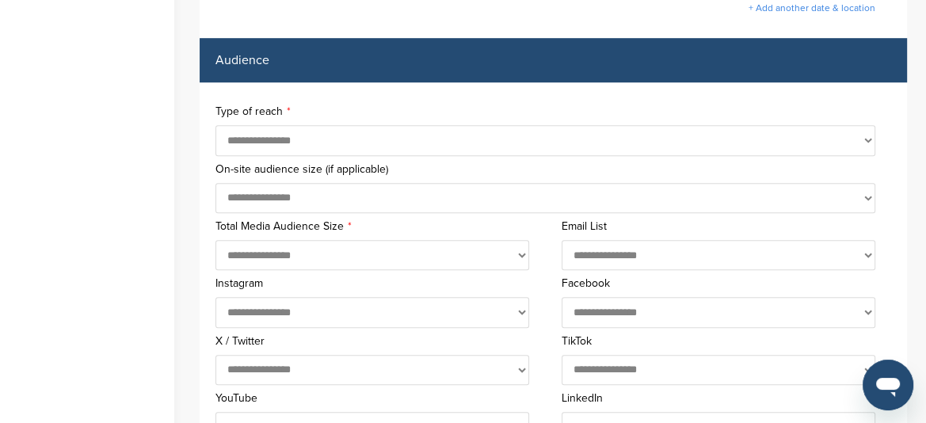
scroll to position [555, 0]
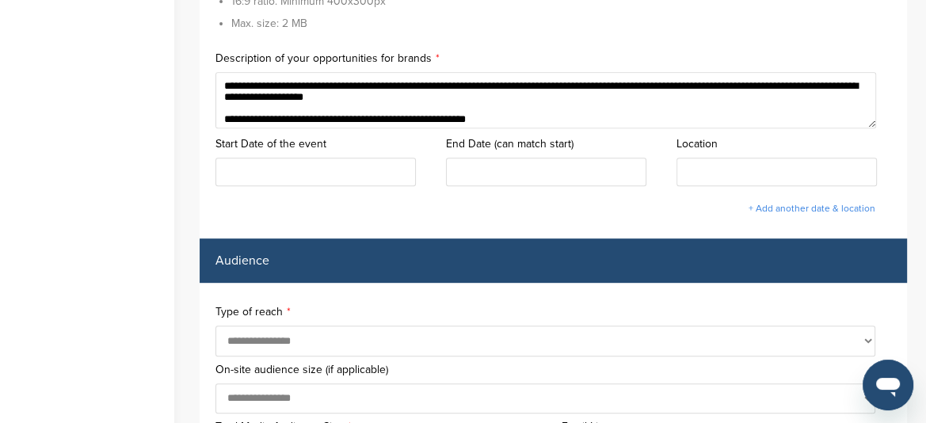
click at [578, 105] on textarea "**********" at bounding box center [545, 100] width 661 height 57
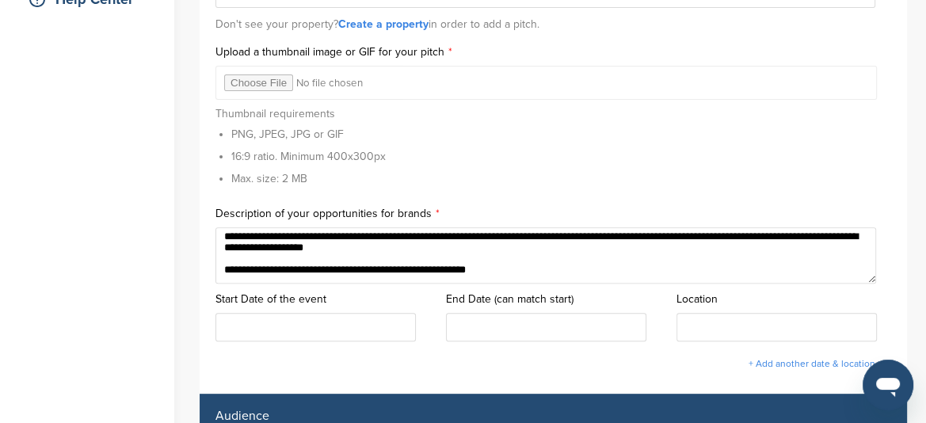
scroll to position [396, 0]
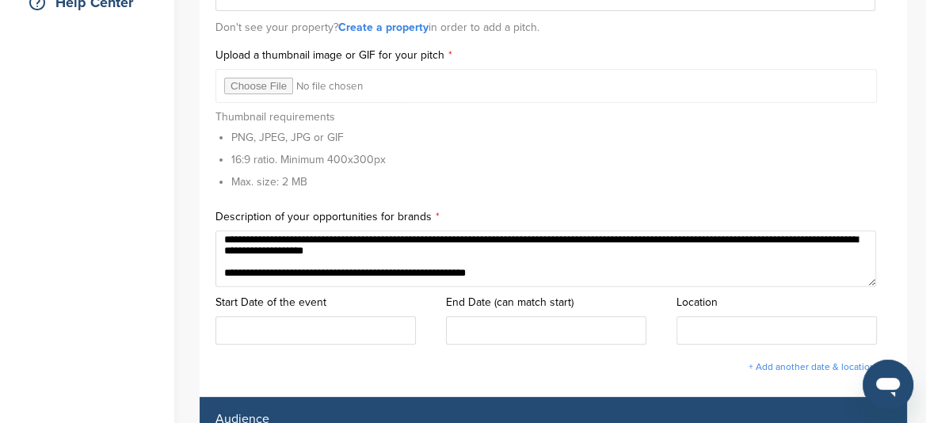
click at [595, 254] on textarea "**********" at bounding box center [545, 259] width 661 height 57
click at [504, 267] on textarea "**********" at bounding box center [545, 259] width 661 height 57
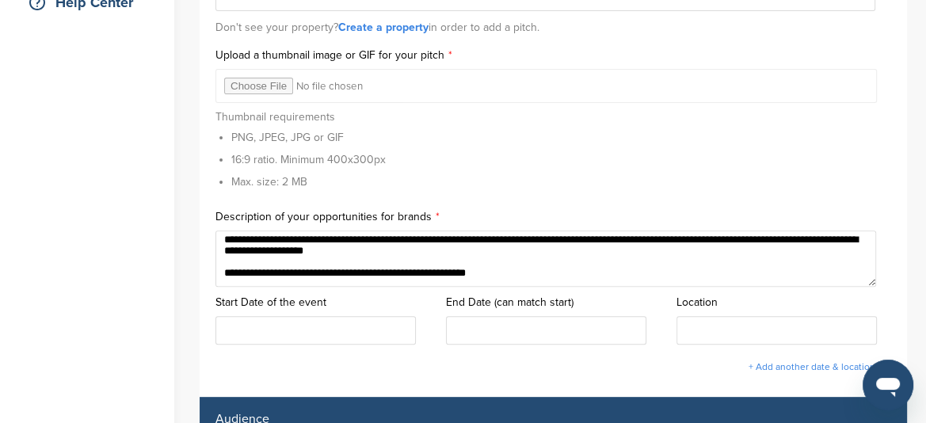
click at [505, 267] on textarea "**********" at bounding box center [545, 259] width 661 height 57
click at [594, 261] on textarea "**********" at bounding box center [545, 259] width 661 height 57
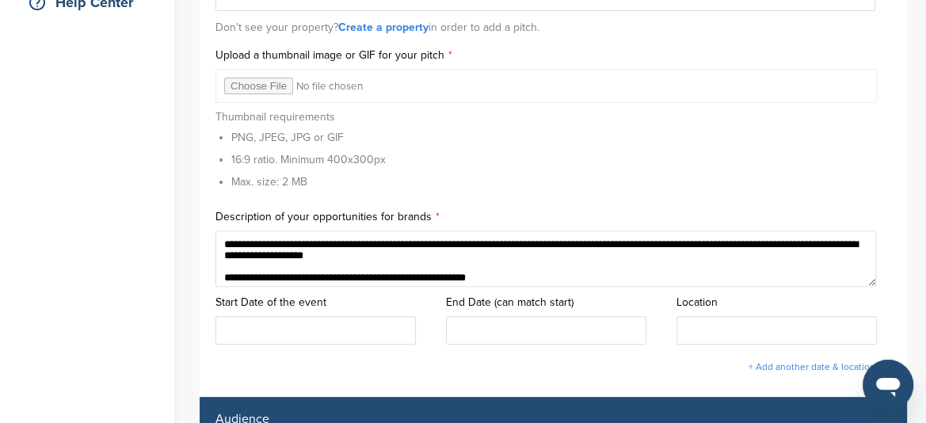
drag, startPoint x: 596, startPoint y: 267, endPoint x: 142, endPoint y: 219, distance: 456.4
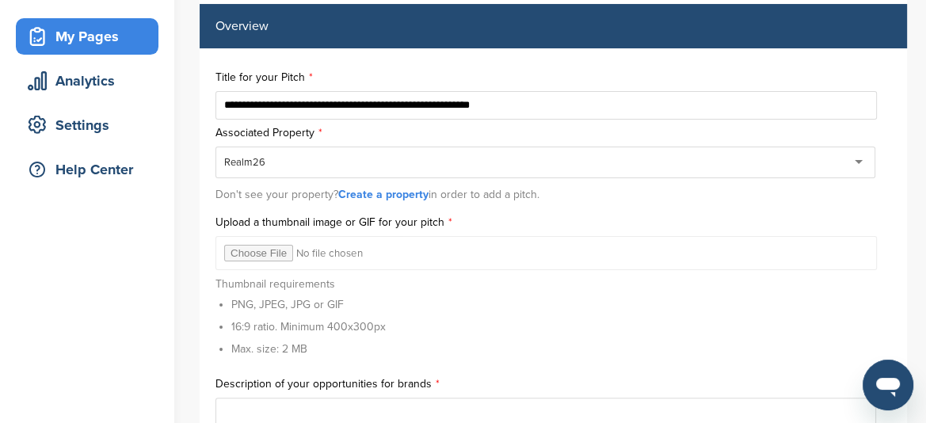
scroll to position [238, 0]
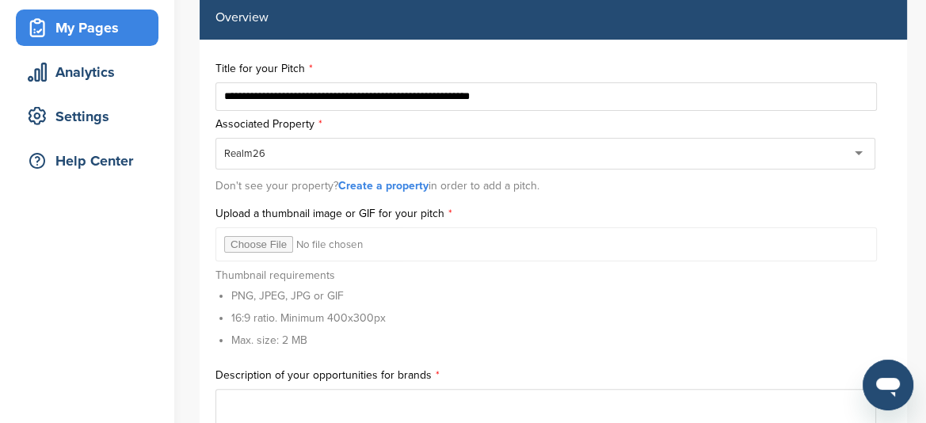
click at [255, 241] on input "file" at bounding box center [545, 244] width 661 height 34
